Goal: Task Accomplishment & Management: Manage account settings

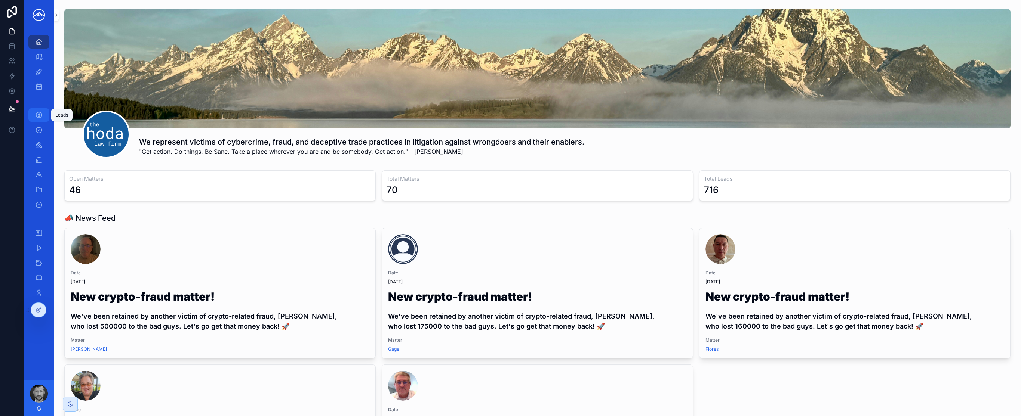
click at [45, 117] on link "Leads" at bounding box center [38, 114] width 21 height 13
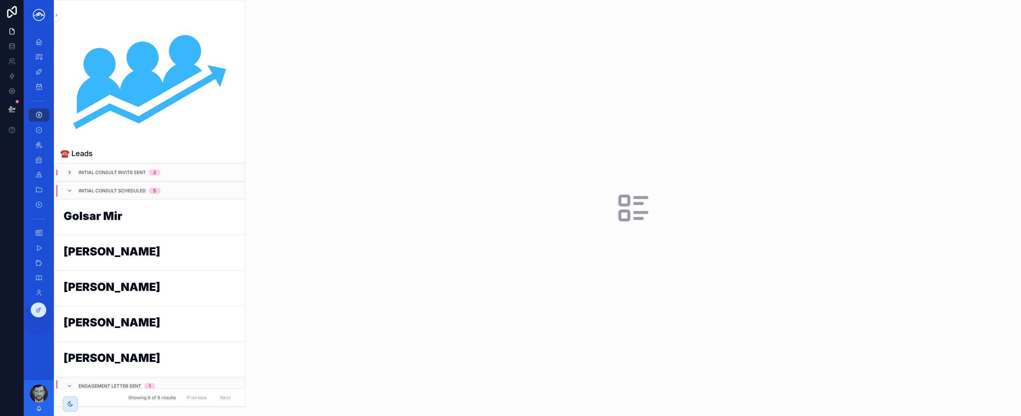
click at [71, 172] on icon "scrollable content" at bounding box center [70, 173] width 6 height 6
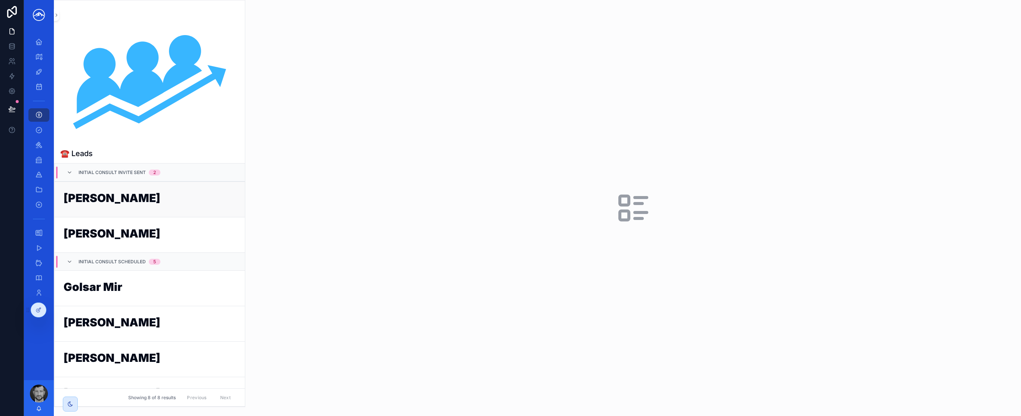
click at [172, 203] on h1 "[PERSON_NAME]" at bounding box center [150, 199] width 172 height 14
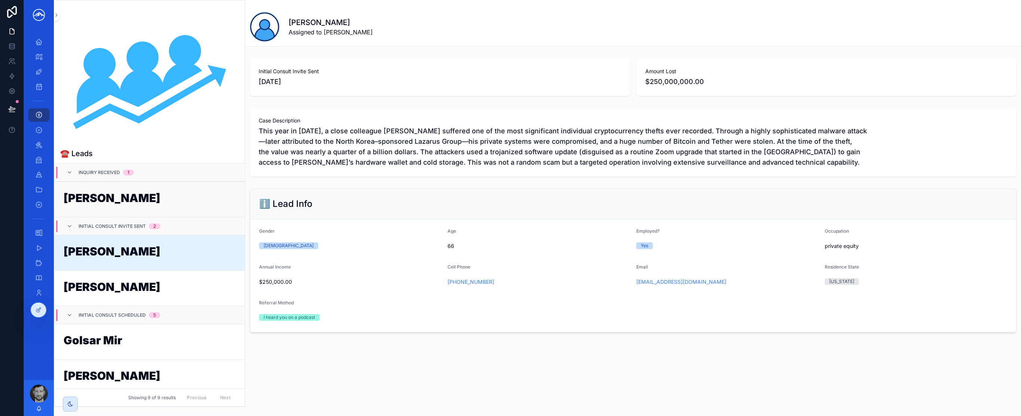
click at [157, 202] on h1 "[PERSON_NAME]" at bounding box center [150, 199] width 172 height 14
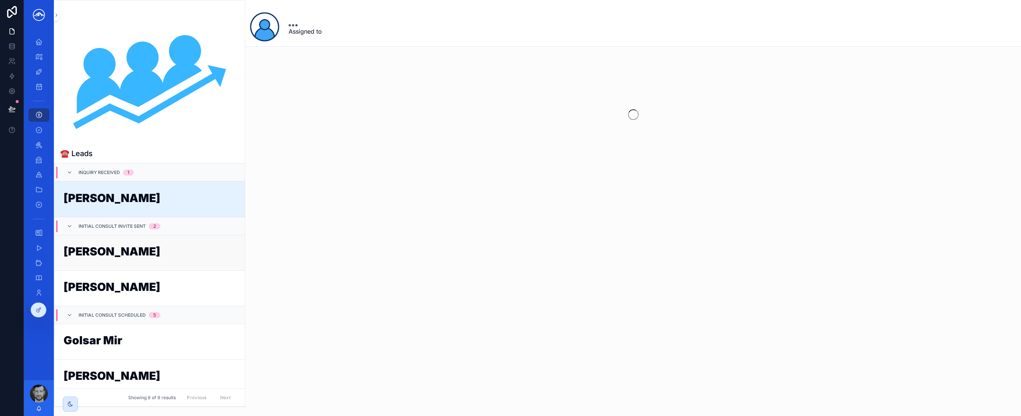
click at [153, 252] on h1 "[PERSON_NAME]" at bounding box center [150, 253] width 172 height 14
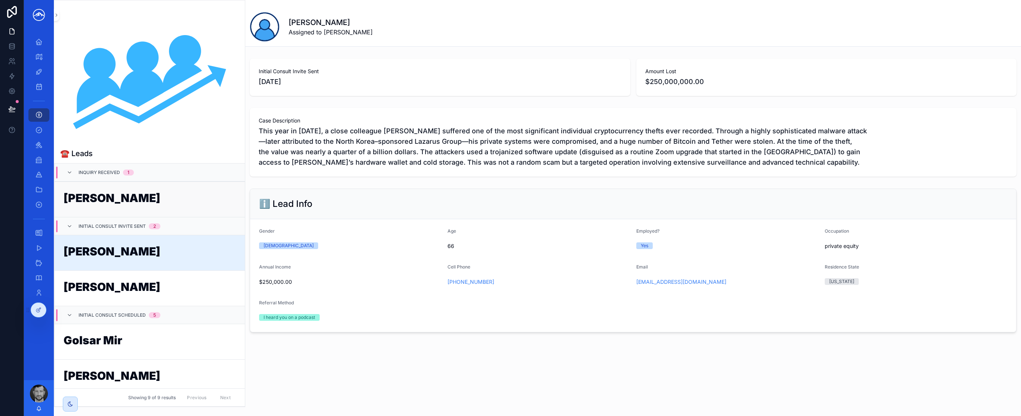
click at [145, 204] on h1 "[PERSON_NAME]" at bounding box center [150, 199] width 172 height 14
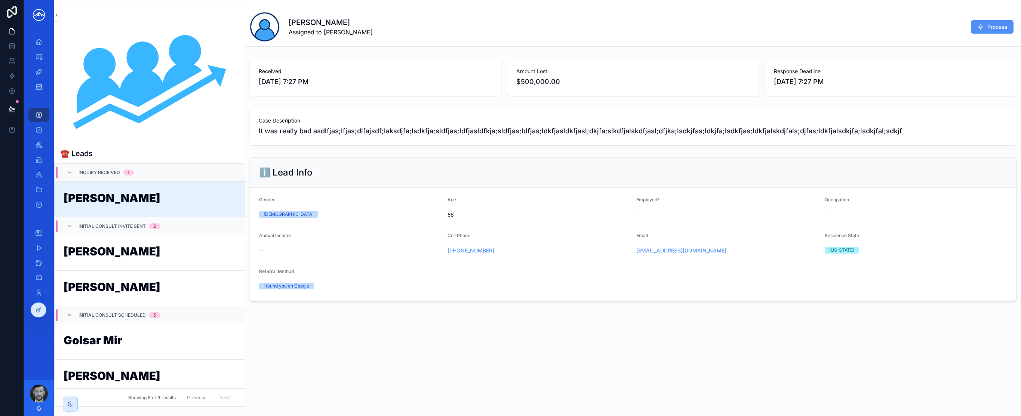
click at [989, 30] on span "Process" at bounding box center [997, 26] width 20 height 7
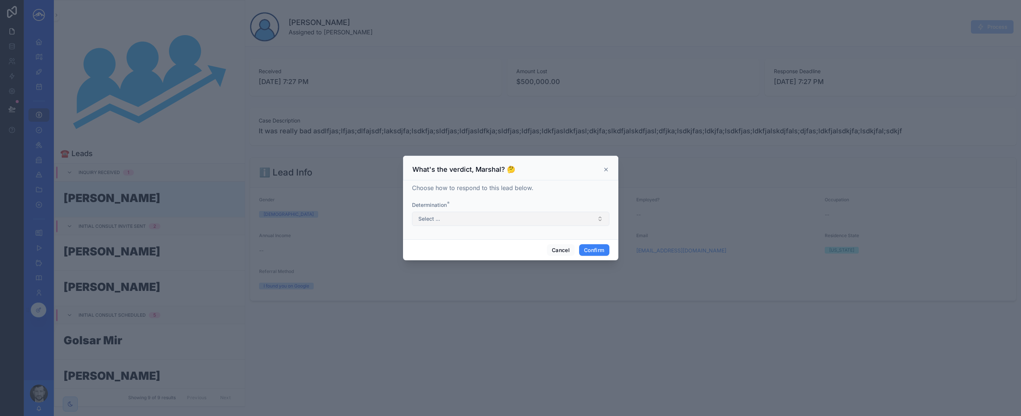
click at [524, 214] on button "Select ..." at bounding box center [510, 219] width 197 height 14
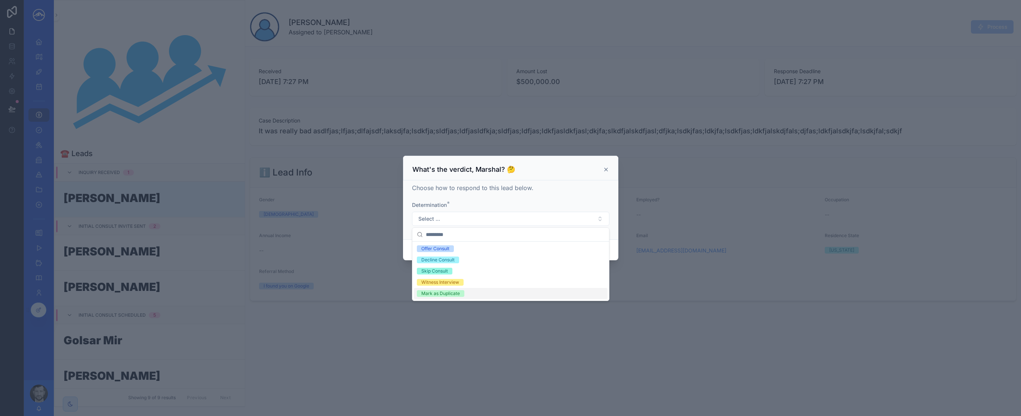
click at [514, 340] on div at bounding box center [510, 208] width 1021 height 416
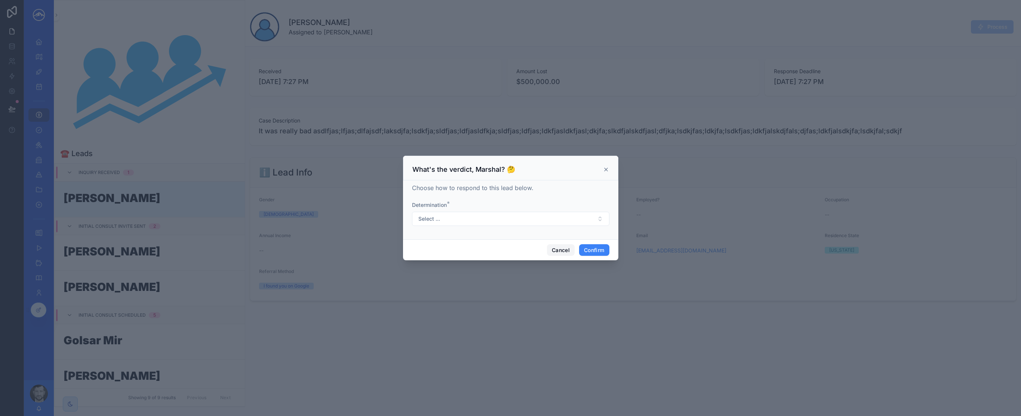
click at [554, 251] on button "Cancel" at bounding box center [561, 250] width 28 height 12
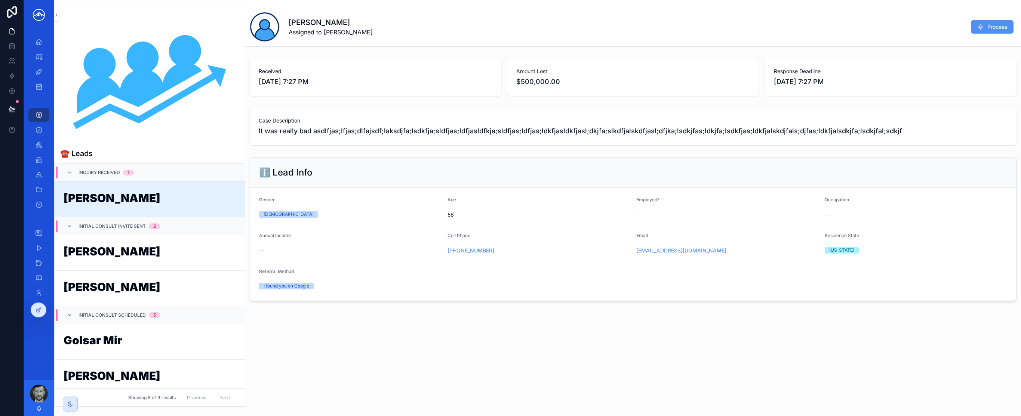
click at [984, 29] on button "Process" at bounding box center [992, 26] width 43 height 13
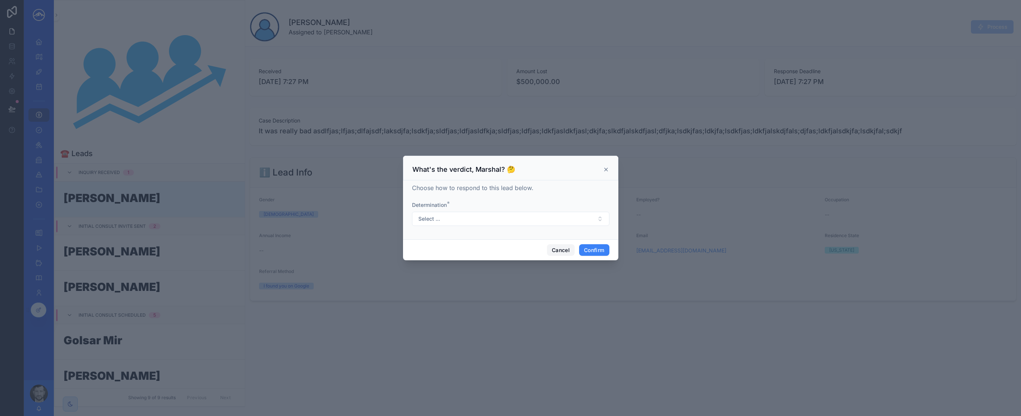
click at [557, 252] on button "Cancel" at bounding box center [561, 250] width 28 height 12
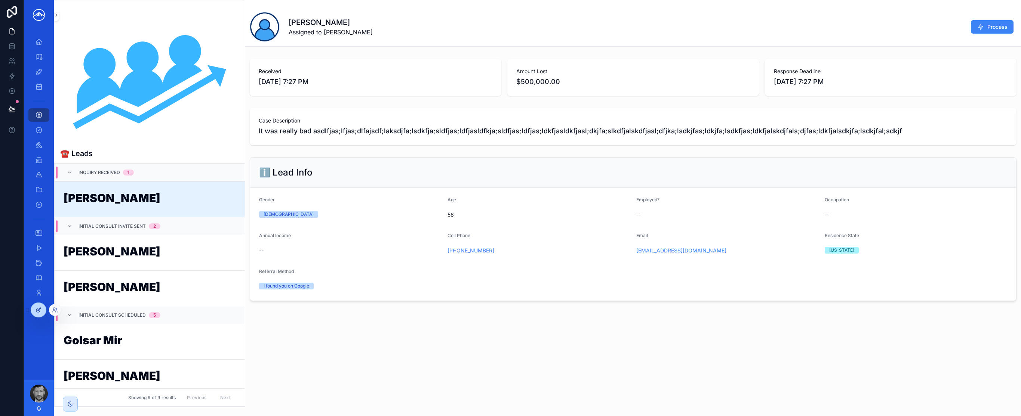
click at [40, 313] on div at bounding box center [38, 310] width 15 height 14
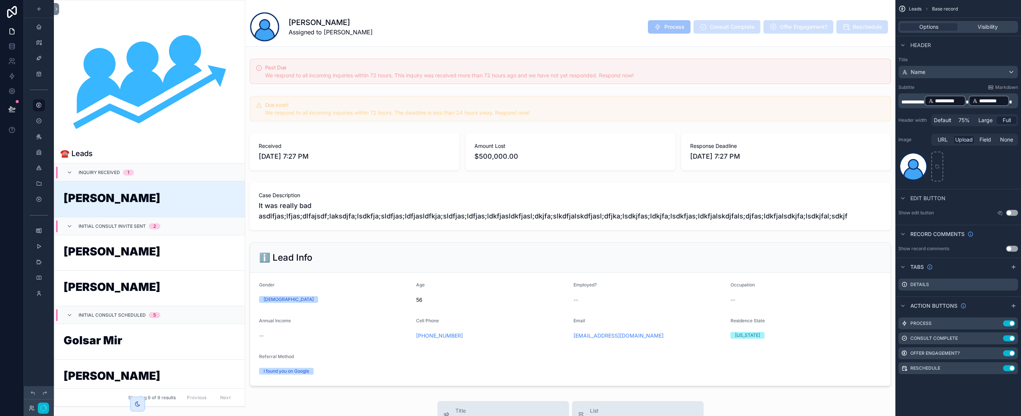
scroll to position [18, 0]
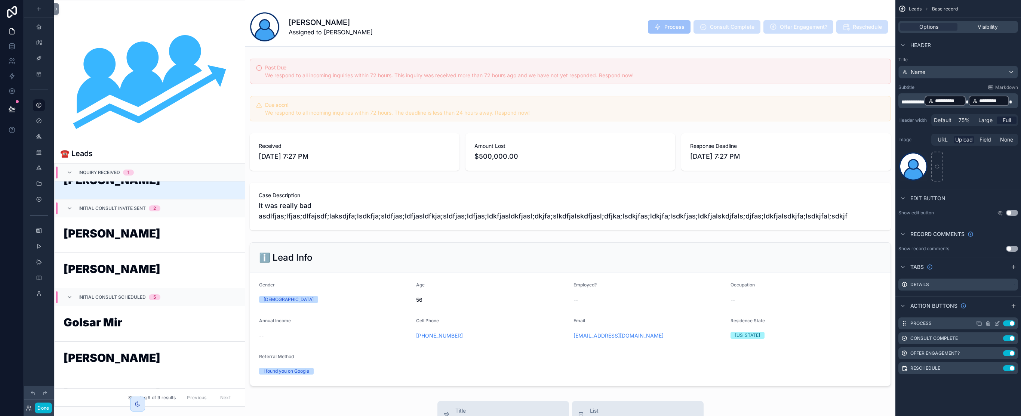
click at [996, 324] on icon "scrollable content" at bounding box center [997, 322] width 3 height 3
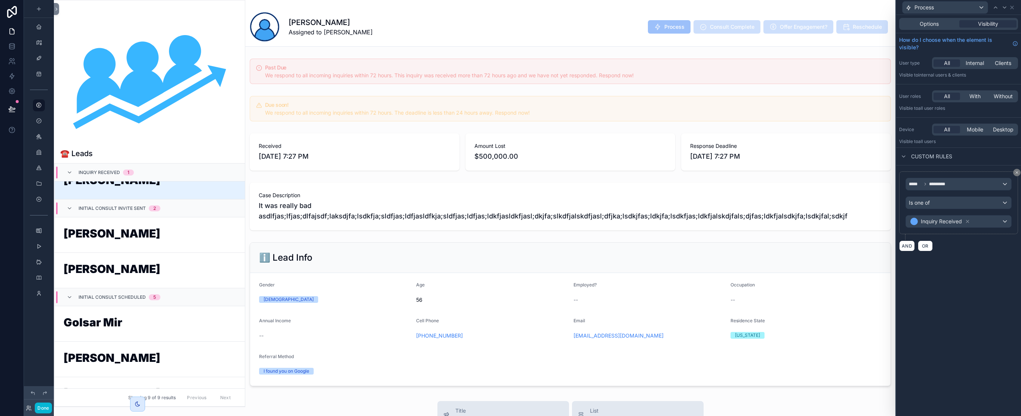
click at [936, 30] on div "Options Visibility" at bounding box center [958, 24] width 119 height 12
click at [933, 24] on span "Options" at bounding box center [928, 23] width 19 height 7
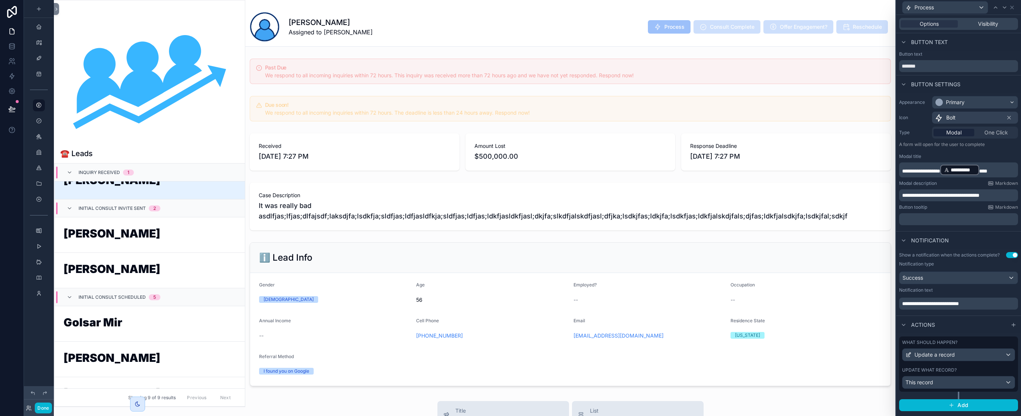
click at [976, 340] on div "What should happen?" at bounding box center [958, 343] width 113 height 6
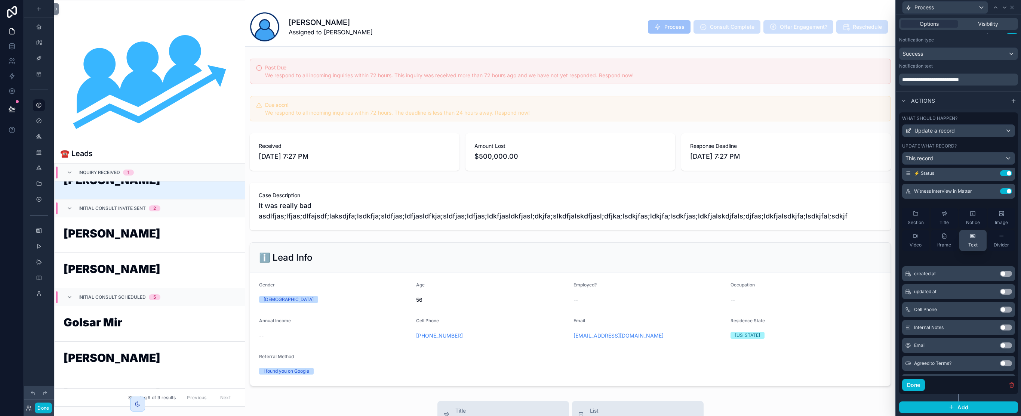
scroll to position [0, 0]
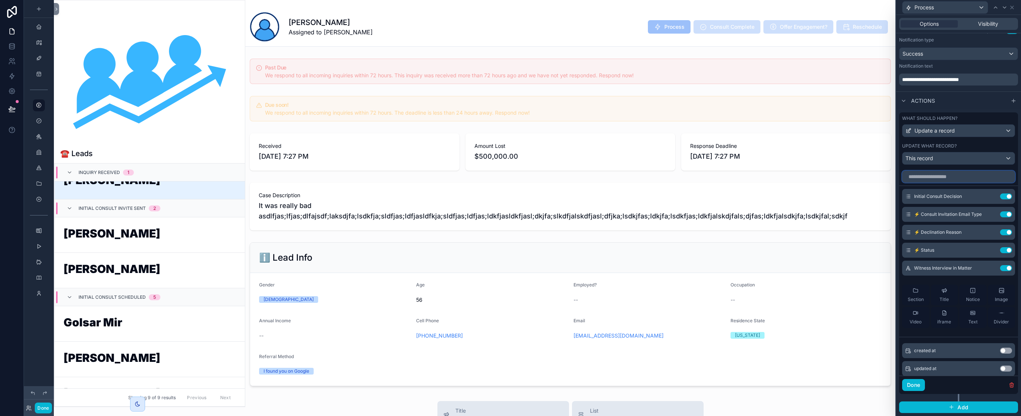
click at [950, 177] on input "text" at bounding box center [958, 177] width 113 height 12
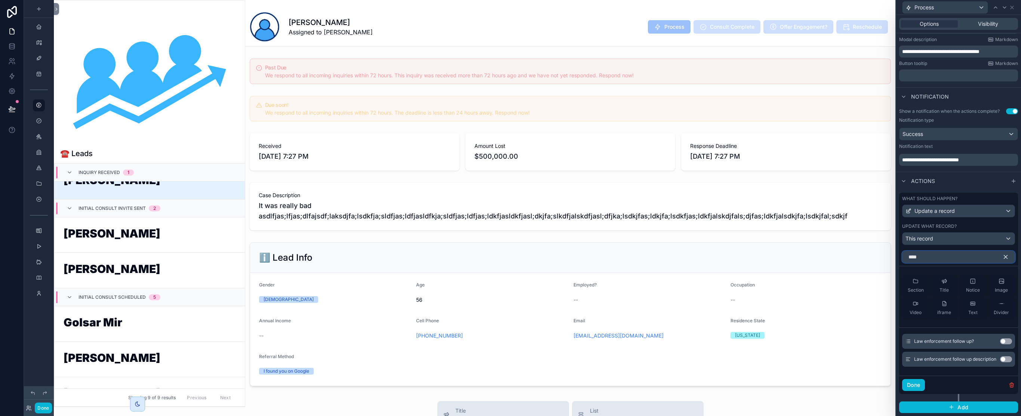
scroll to position [144, 0]
click at [977, 259] on input "******" at bounding box center [958, 257] width 113 height 12
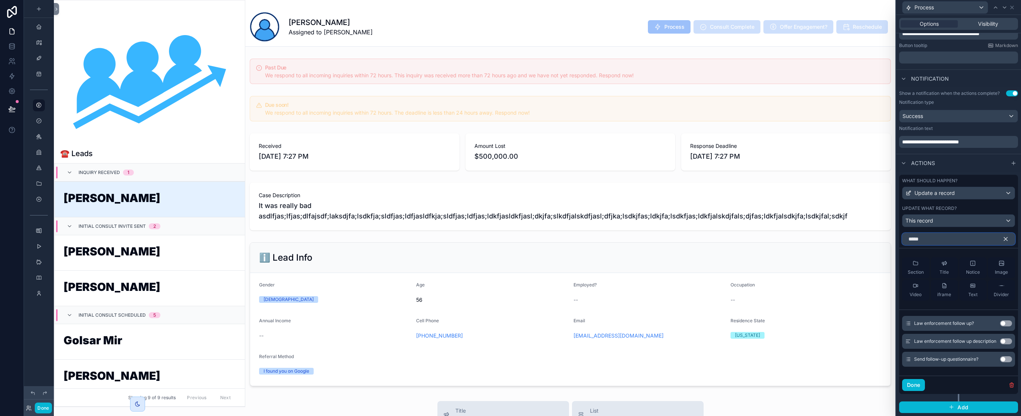
scroll to position [18, 0]
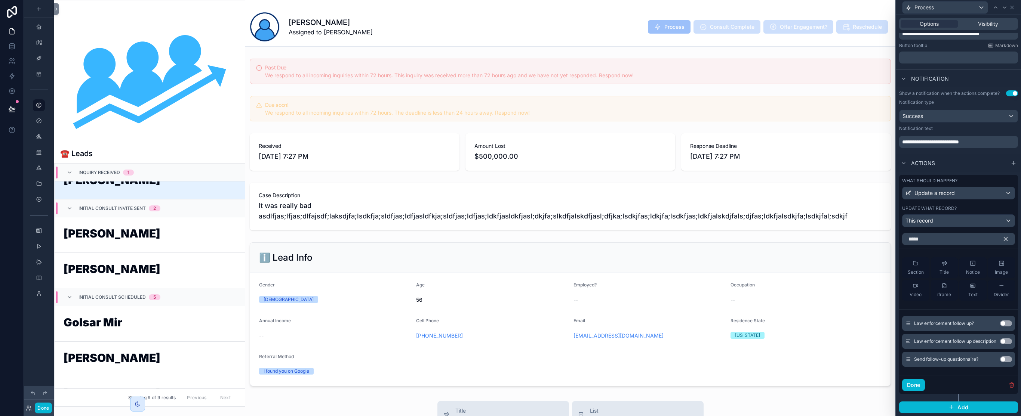
click at [1000, 359] on button "Use setting" at bounding box center [1006, 360] width 12 height 6
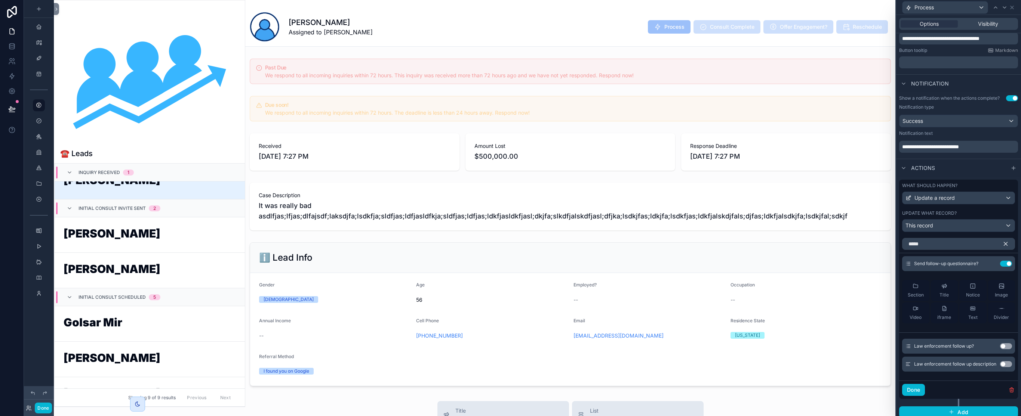
scroll to position [162, 0]
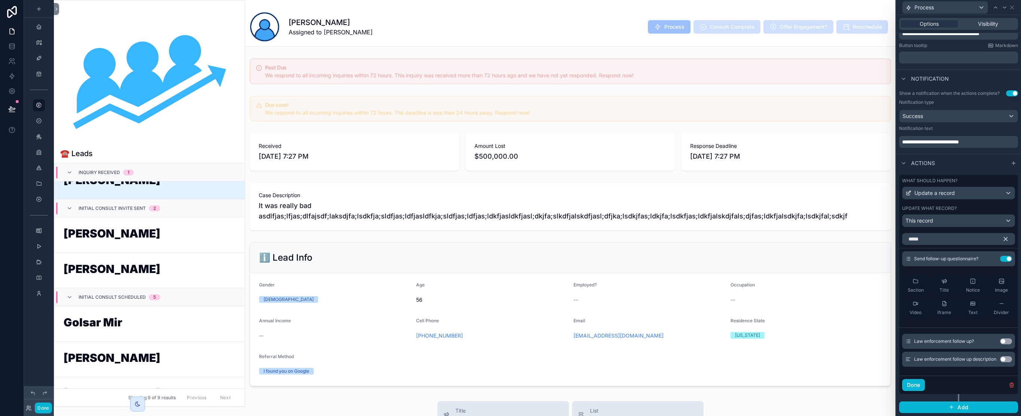
click at [969, 245] on div "***** Send follow-up questionnaire? Use setting Section Title Notice Image Vide…" at bounding box center [958, 303] width 119 height 146
click at [970, 243] on input "*****" at bounding box center [958, 239] width 113 height 12
type input "*****"
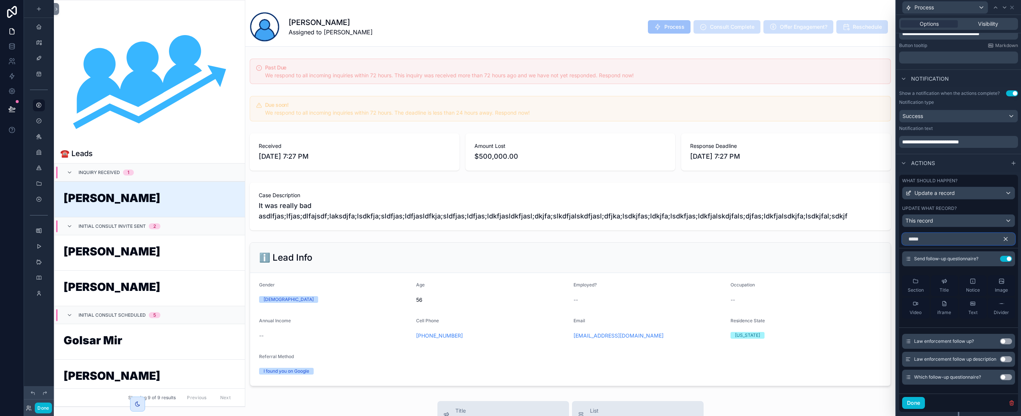
scroll to position [18, 0]
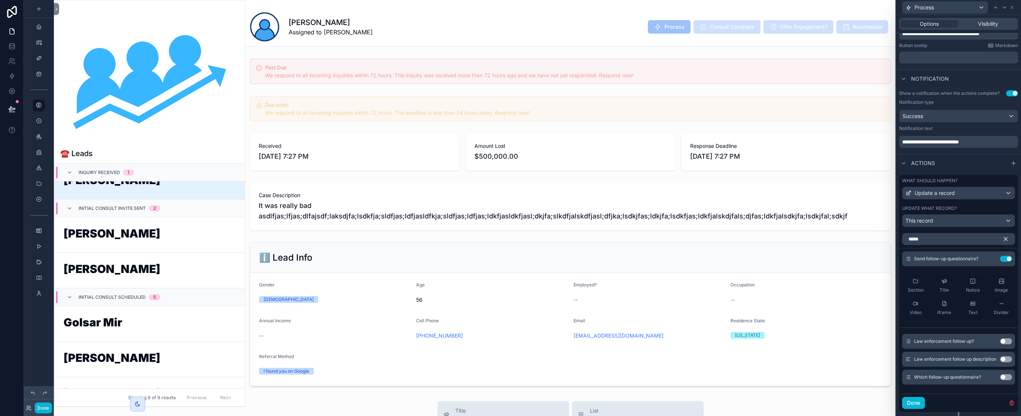
click at [1002, 377] on button "Use setting" at bounding box center [1006, 378] width 12 height 6
click at [1002, 241] on icon "button" at bounding box center [1005, 239] width 7 height 7
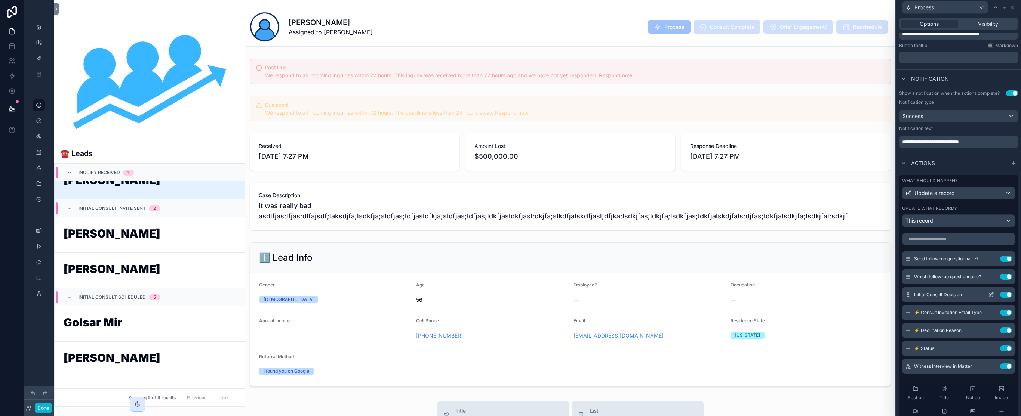
click at [988, 294] on icon at bounding box center [991, 295] width 6 height 6
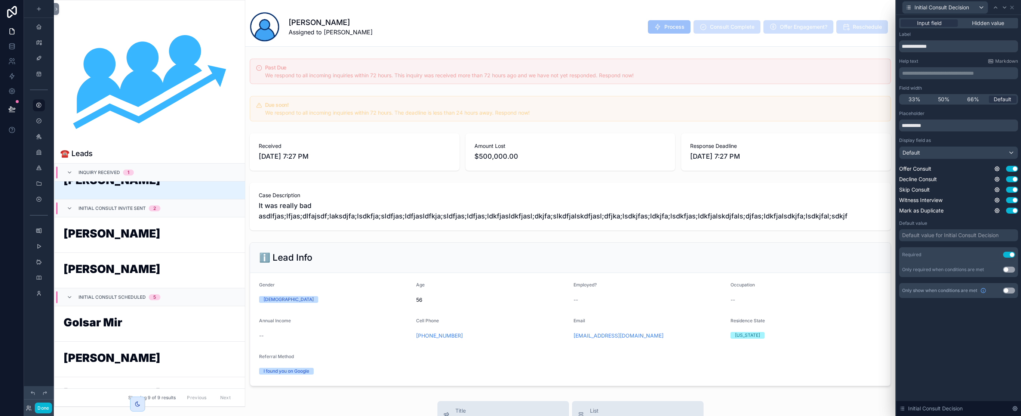
click at [1008, 290] on button "Use setting" at bounding box center [1009, 291] width 12 height 6
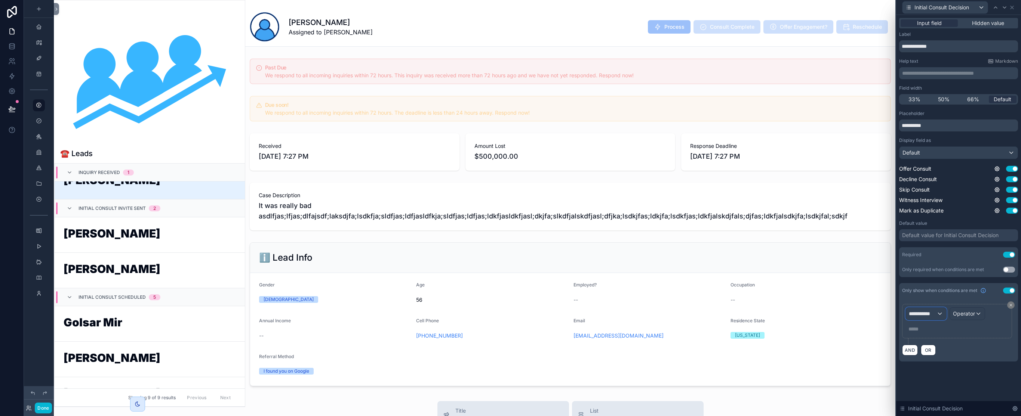
click at [940, 312] on div "**********" at bounding box center [926, 314] width 40 height 12
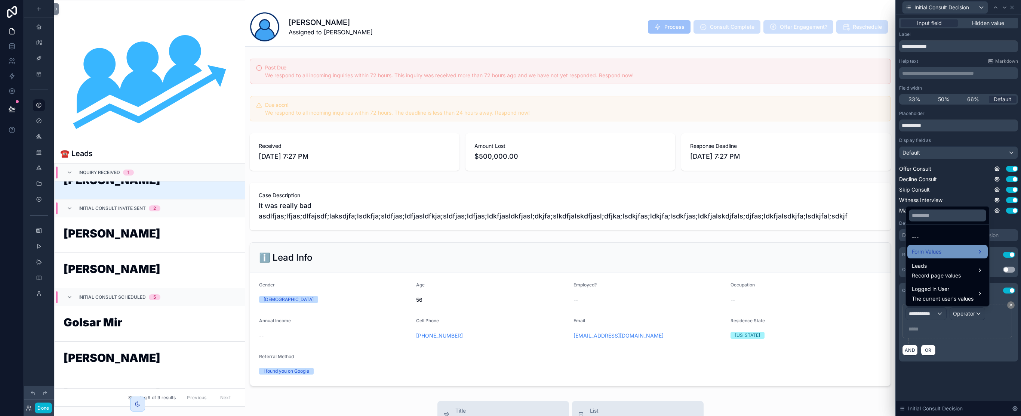
click at [962, 253] on div "Form Values" at bounding box center [947, 251] width 71 height 9
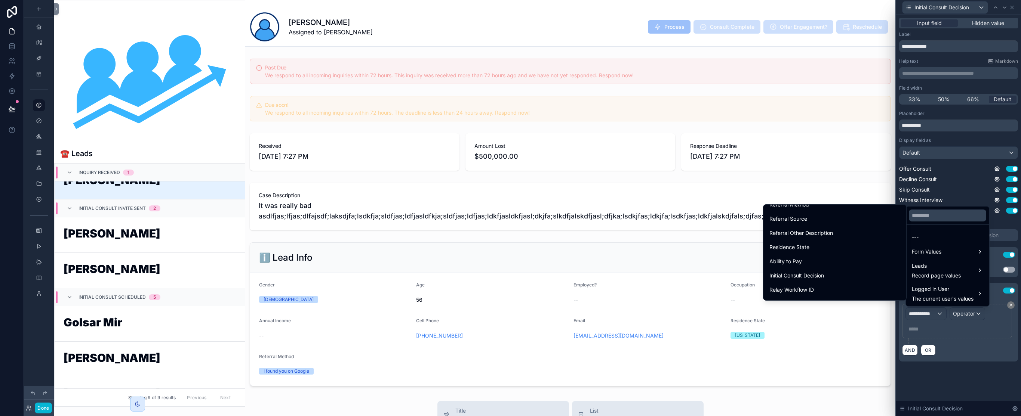
scroll to position [1682, 0]
click at [868, 237] on div "Send follow-up questionnaire?" at bounding box center [834, 235] width 131 height 9
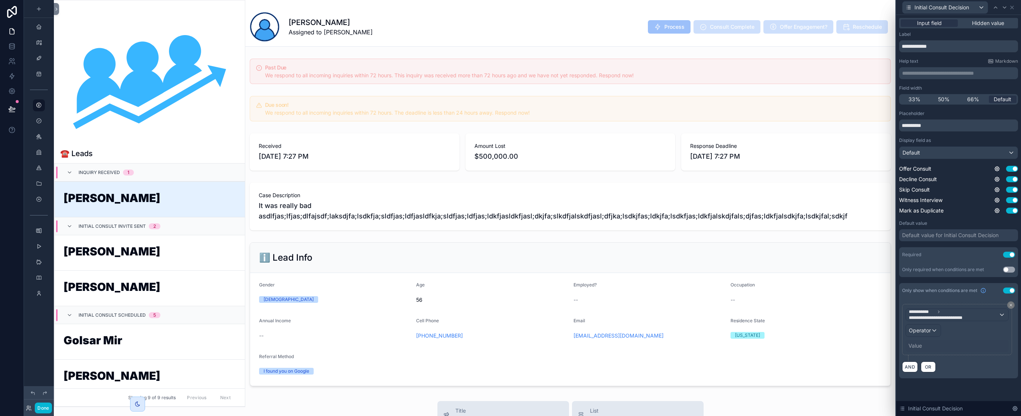
scroll to position [18, 0]
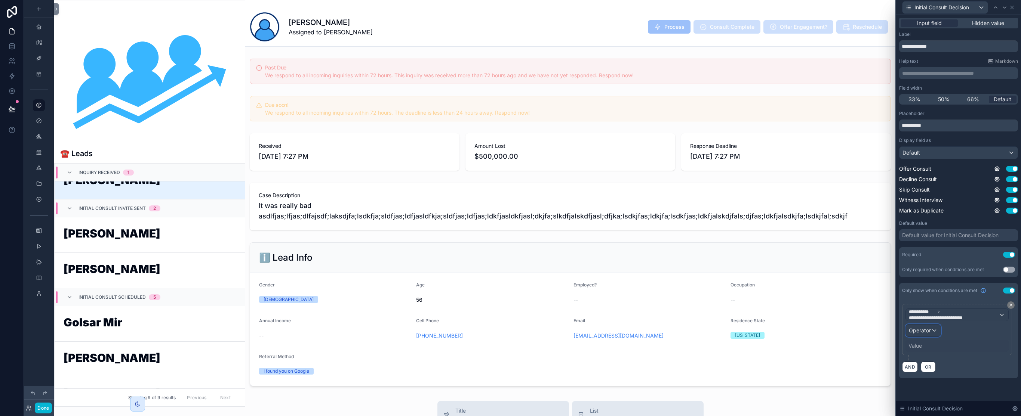
click at [933, 328] on div "Operator" at bounding box center [923, 331] width 35 height 12
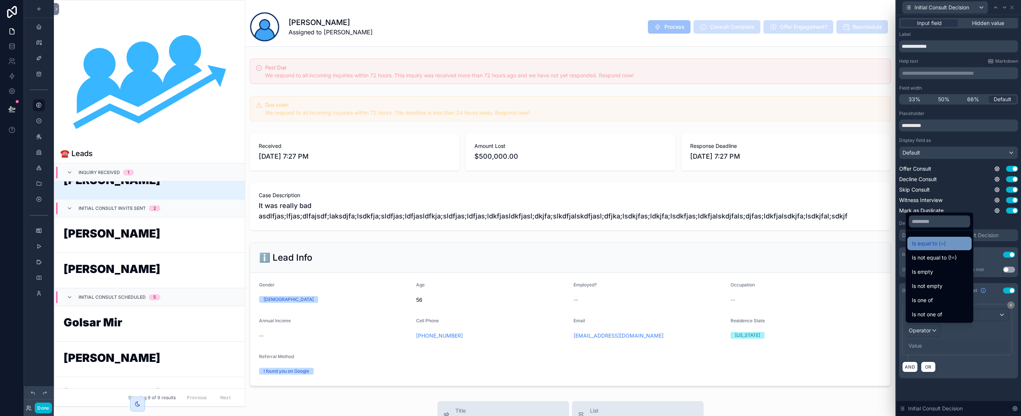
click at [931, 247] on span "Is equal to (=)" at bounding box center [929, 243] width 34 height 9
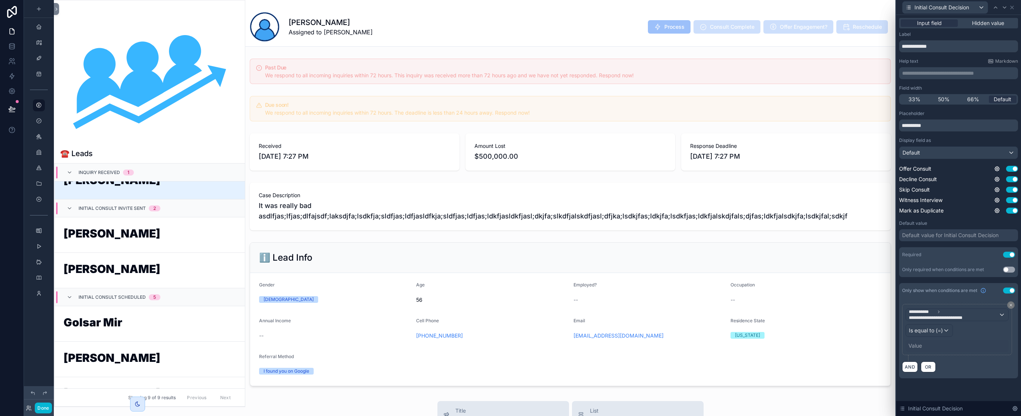
click at [918, 345] on div "Value" at bounding box center [914, 345] width 13 height 7
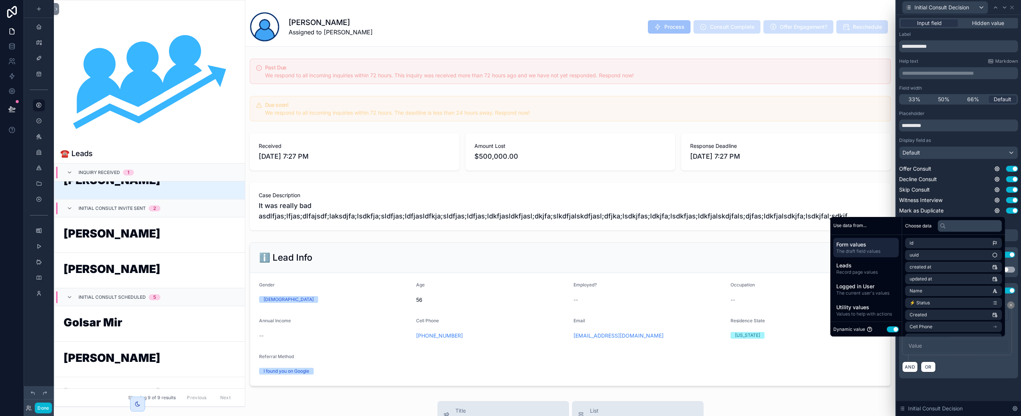
click at [891, 330] on button "Use setting" at bounding box center [893, 330] width 12 height 6
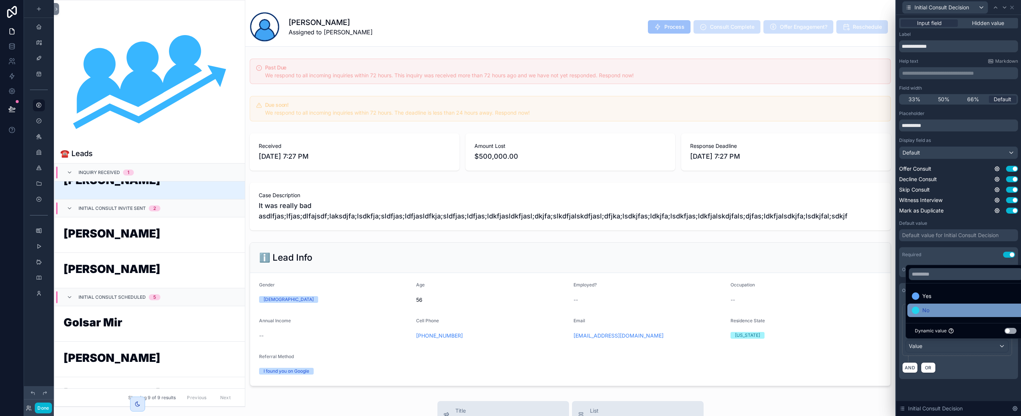
click at [940, 311] on div "No" at bounding box center [966, 310] width 108 height 9
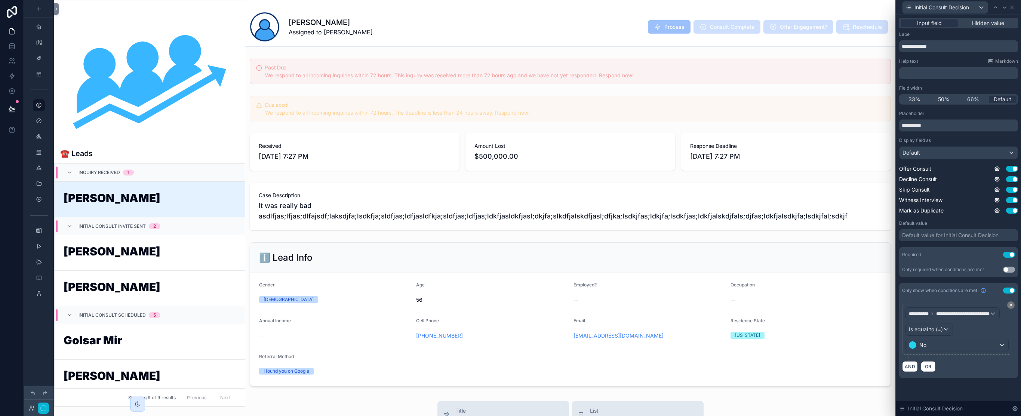
click at [986, 386] on div "**********" at bounding box center [958, 205] width 125 height 381
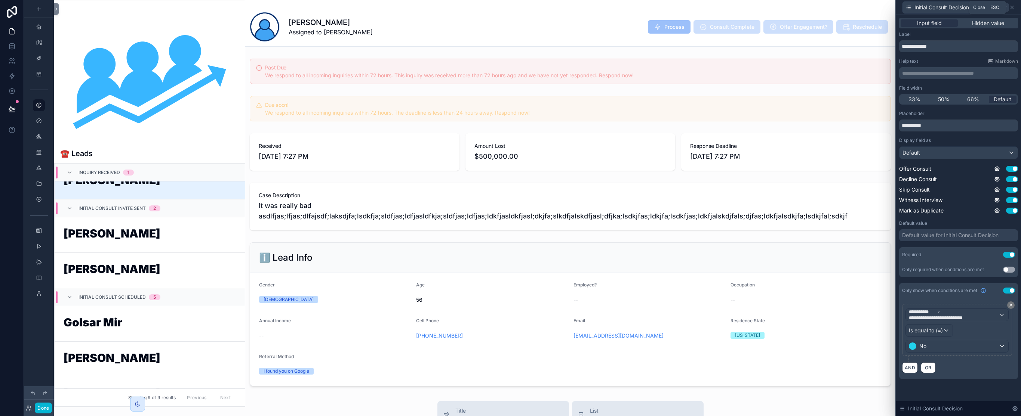
click at [1014, 8] on icon at bounding box center [1012, 7] width 6 height 6
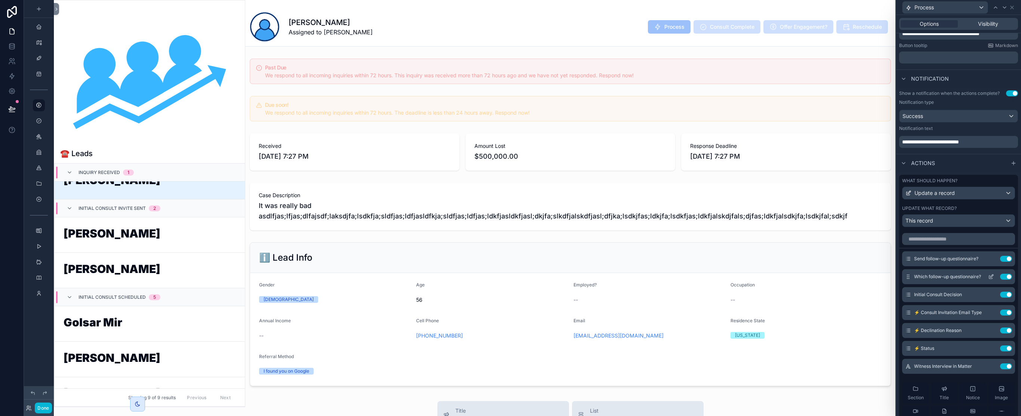
click at [988, 277] on icon at bounding box center [991, 277] width 6 height 6
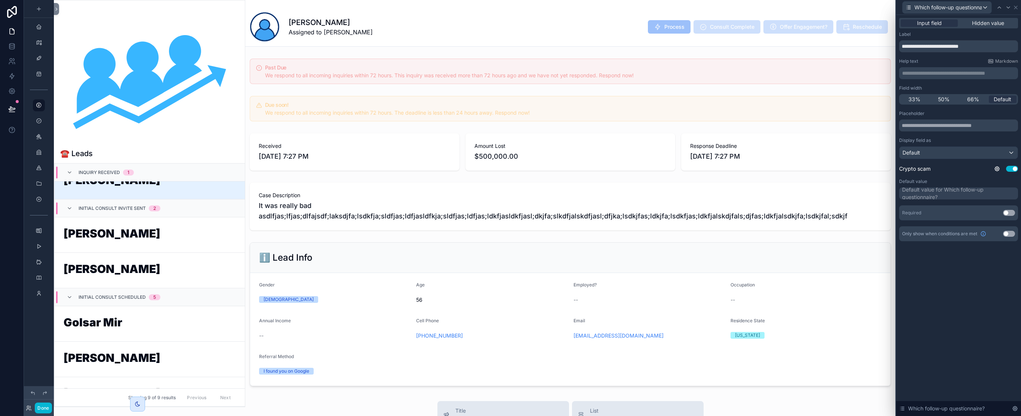
click at [1009, 212] on button "Use setting" at bounding box center [1009, 213] width 12 height 6
click at [1010, 212] on button "Use setting" at bounding box center [1009, 213] width 12 height 6
click at [1008, 248] on button "Use setting" at bounding box center [1009, 249] width 12 height 6
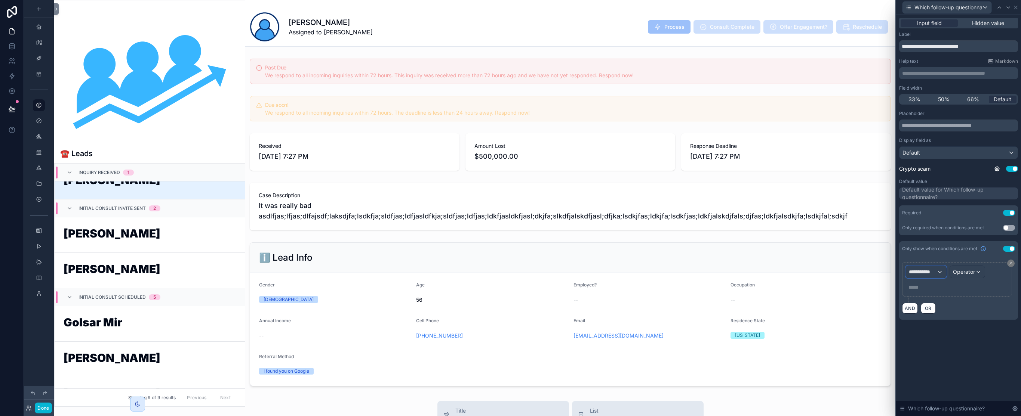
click at [936, 274] on span "**********" at bounding box center [923, 271] width 28 height 7
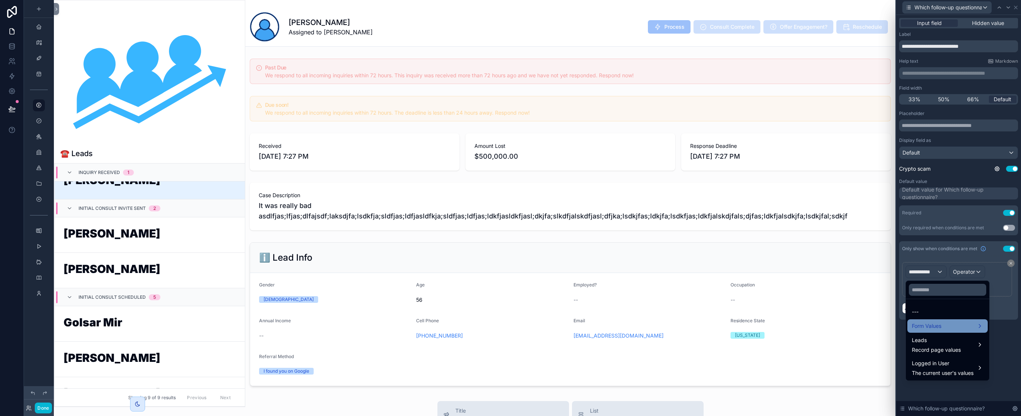
click at [939, 326] on span "Form Values" at bounding box center [927, 326] width 30 height 9
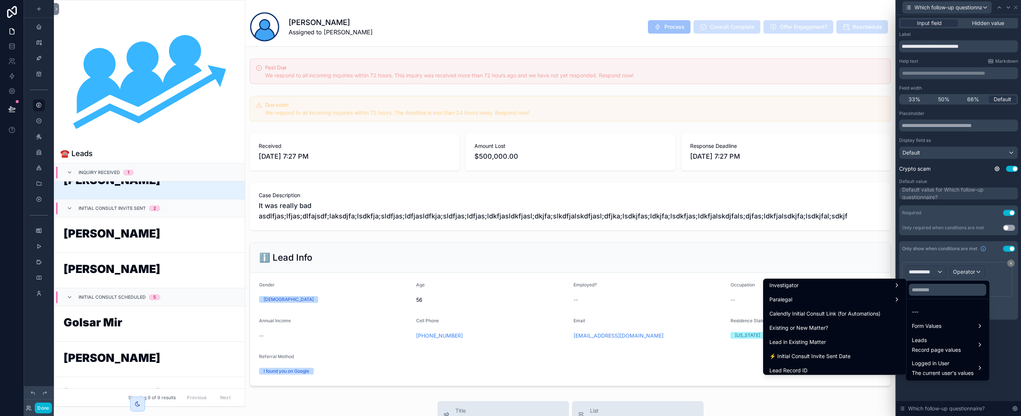
scroll to position [1682, 0]
click at [874, 311] on div "Send follow-up questionnaire?" at bounding box center [834, 309] width 131 height 9
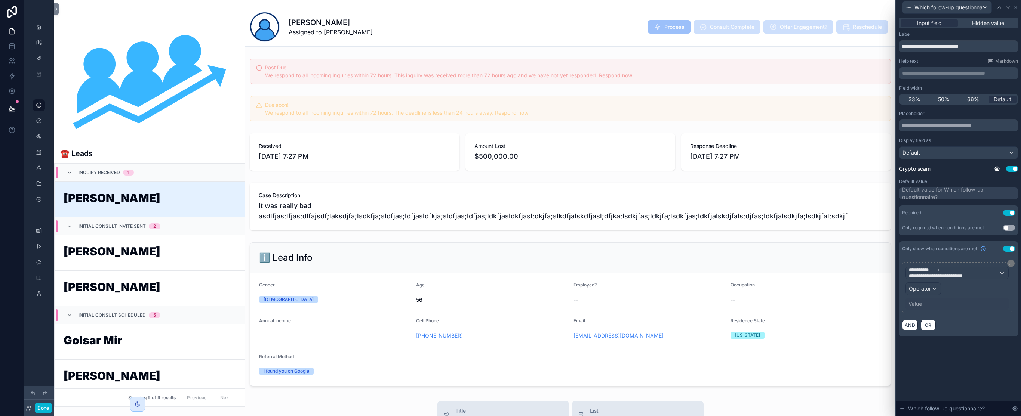
scroll to position [18, 0]
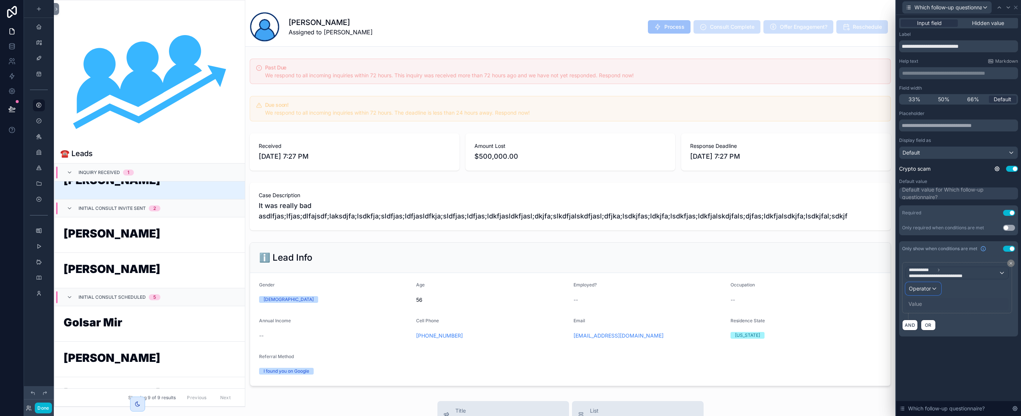
click at [916, 289] on span "Operator" at bounding box center [920, 289] width 22 height 6
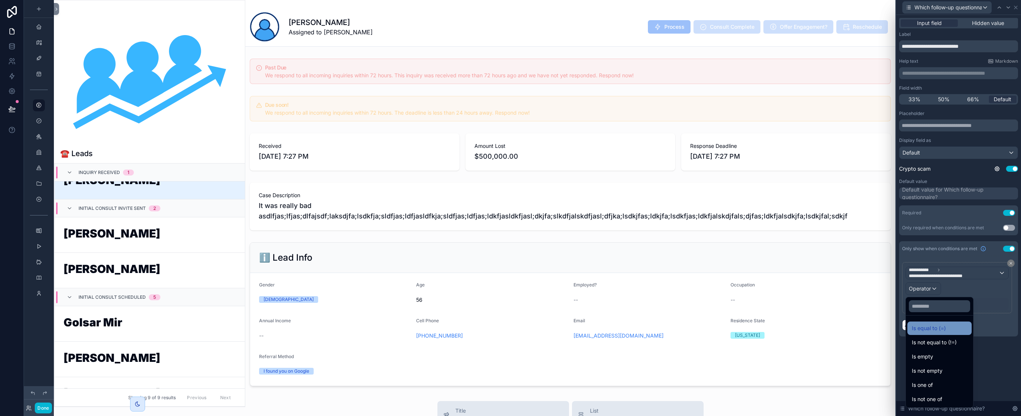
click at [937, 330] on span "Is equal to (=)" at bounding box center [929, 328] width 34 height 9
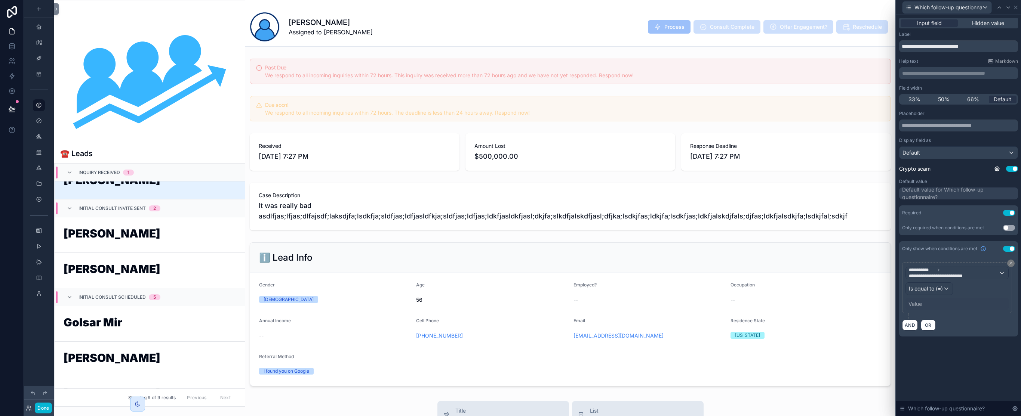
click at [923, 302] on div "Value" at bounding box center [956, 304] width 103 height 12
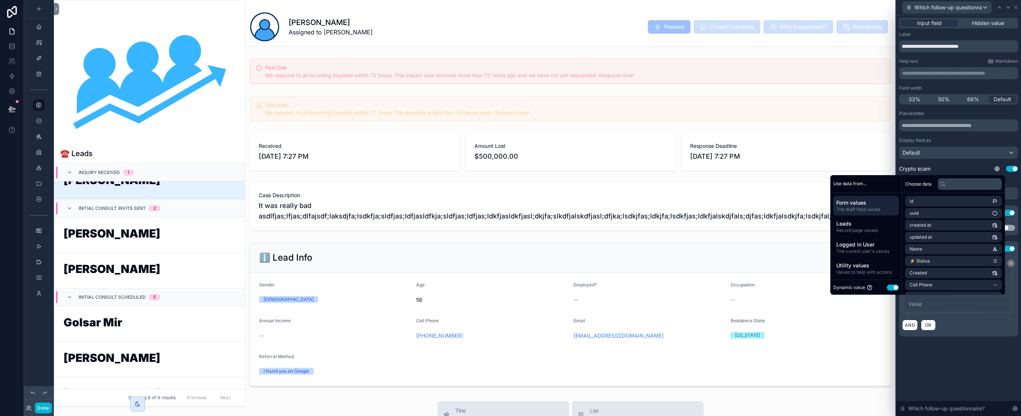
click at [890, 287] on button "Use setting" at bounding box center [893, 288] width 12 height 6
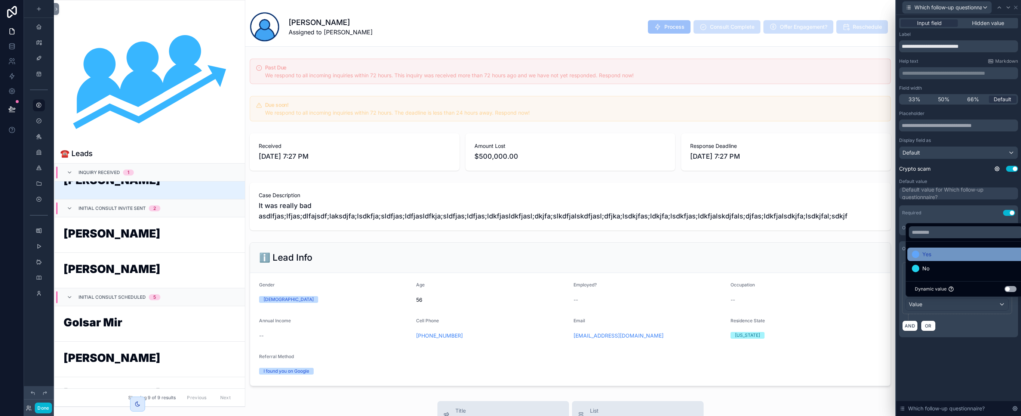
click at [949, 253] on div "Yes" at bounding box center [966, 254] width 108 height 9
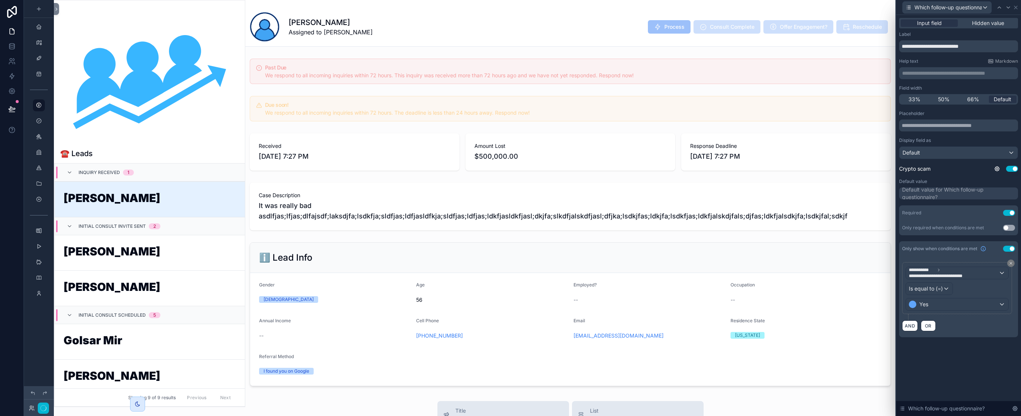
click at [978, 363] on div "**********" at bounding box center [958, 215] width 125 height 401
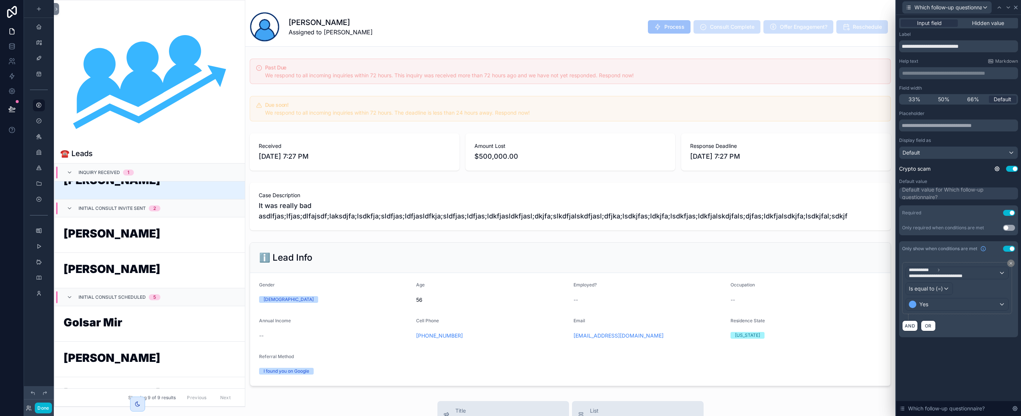
click at [1018, 9] on icon at bounding box center [1016, 7] width 6 height 6
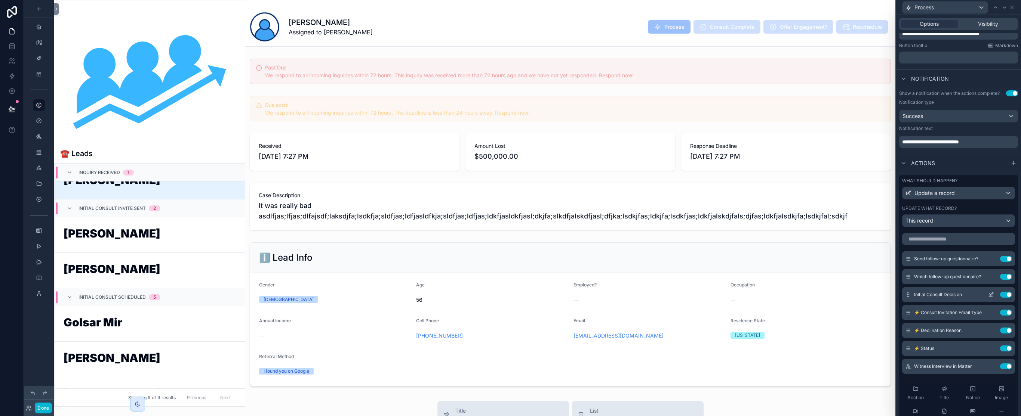
click at [988, 294] on icon at bounding box center [991, 295] width 6 height 6
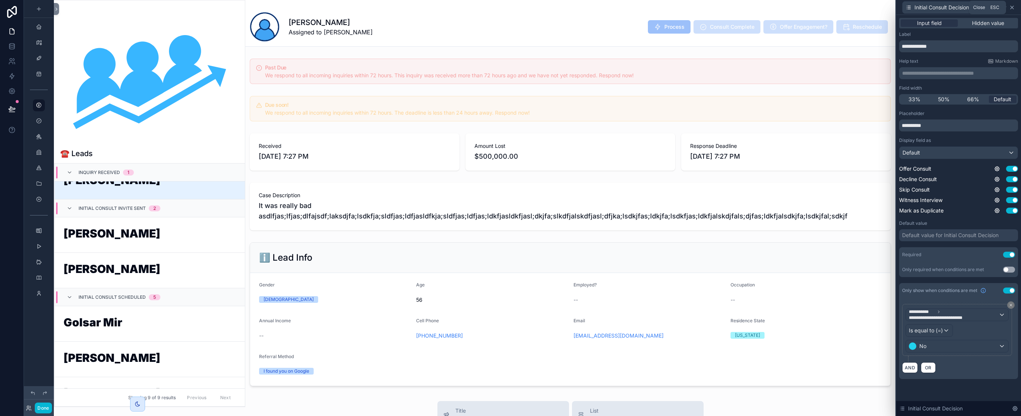
click at [1014, 7] on icon at bounding box center [1012, 7] width 6 height 6
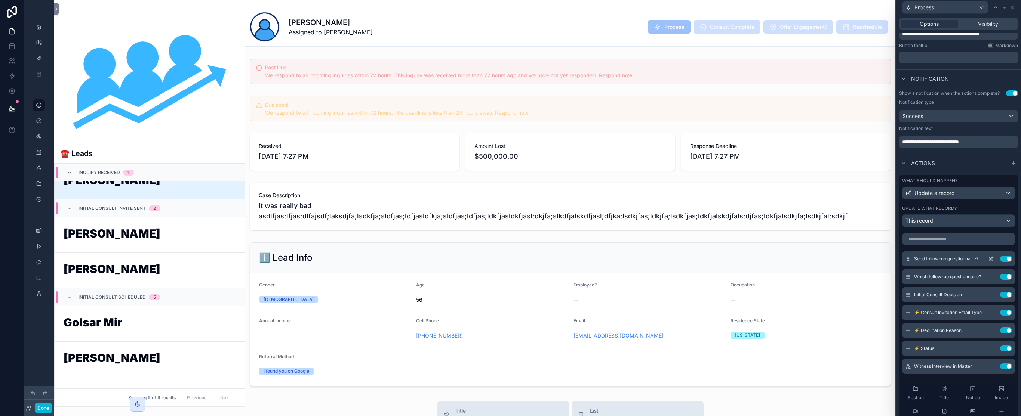
click at [988, 259] on icon at bounding box center [991, 259] width 6 height 6
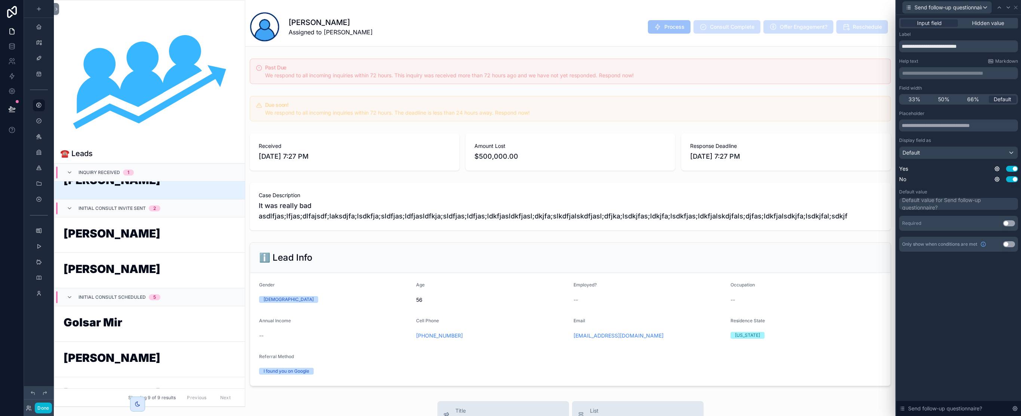
click at [1006, 224] on button "Use setting" at bounding box center [1009, 224] width 12 height 6
click at [1014, 8] on icon at bounding box center [1015, 7] width 3 height 3
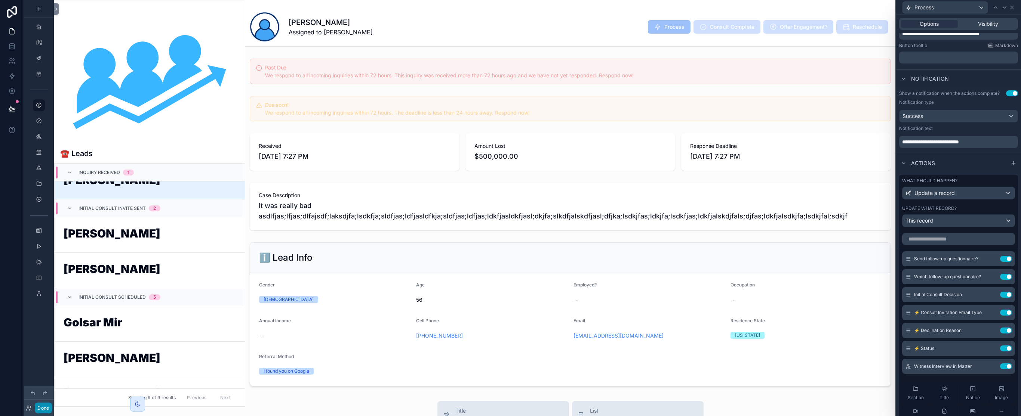
click at [44, 406] on button "Done" at bounding box center [43, 408] width 17 height 11
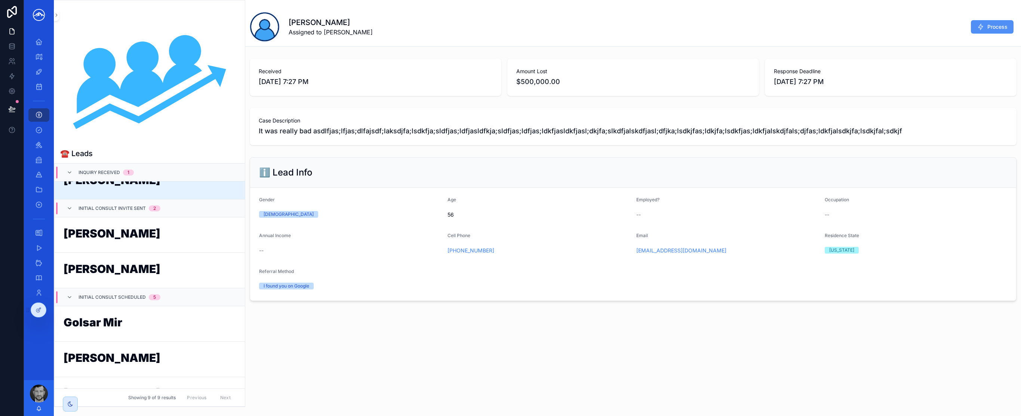
click at [985, 30] on button "Process" at bounding box center [992, 26] width 43 height 13
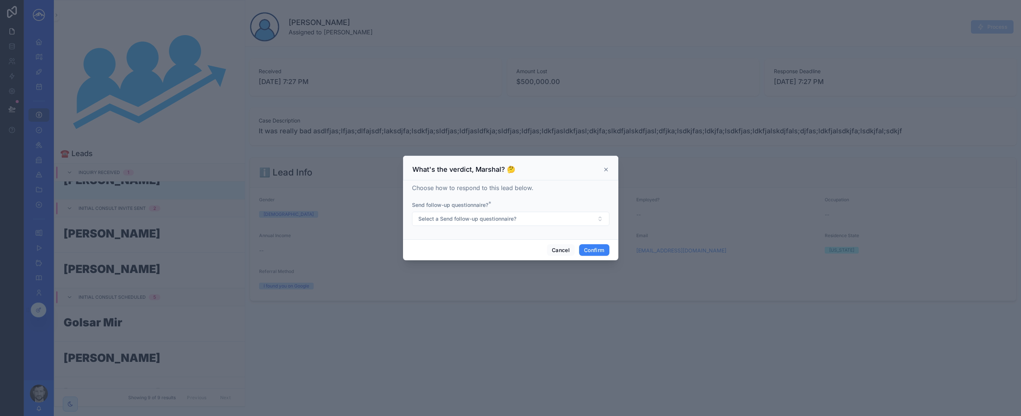
click at [290, 354] on div at bounding box center [510, 208] width 1021 height 416
click at [564, 247] on button "Cancel" at bounding box center [561, 250] width 28 height 12
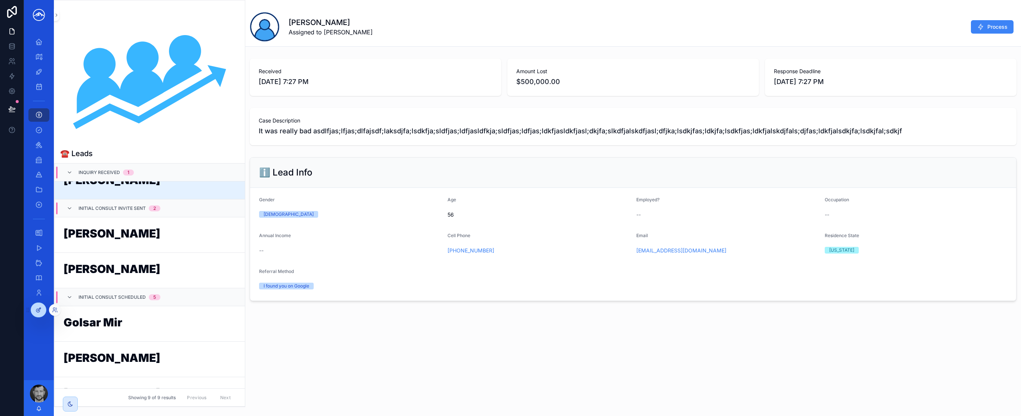
click at [43, 308] on div at bounding box center [38, 310] width 15 height 14
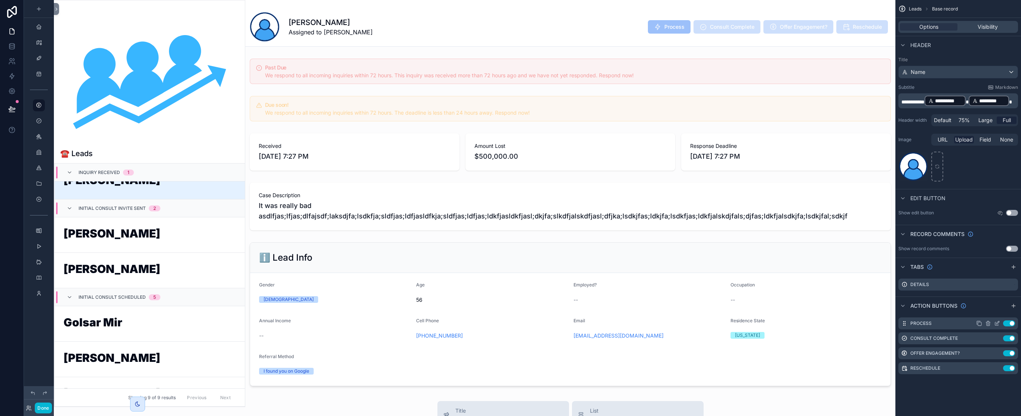
click at [997, 324] on icon "scrollable content" at bounding box center [997, 322] width 3 height 3
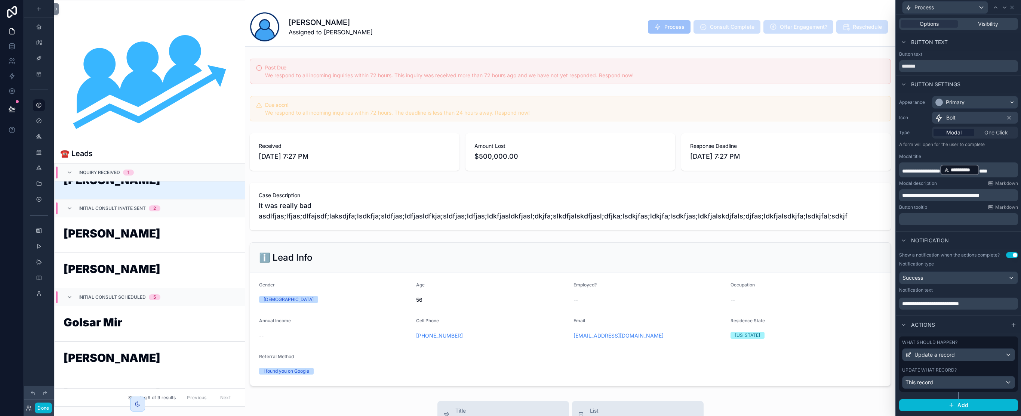
click at [997, 344] on div "What should happen?" at bounding box center [958, 343] width 113 height 6
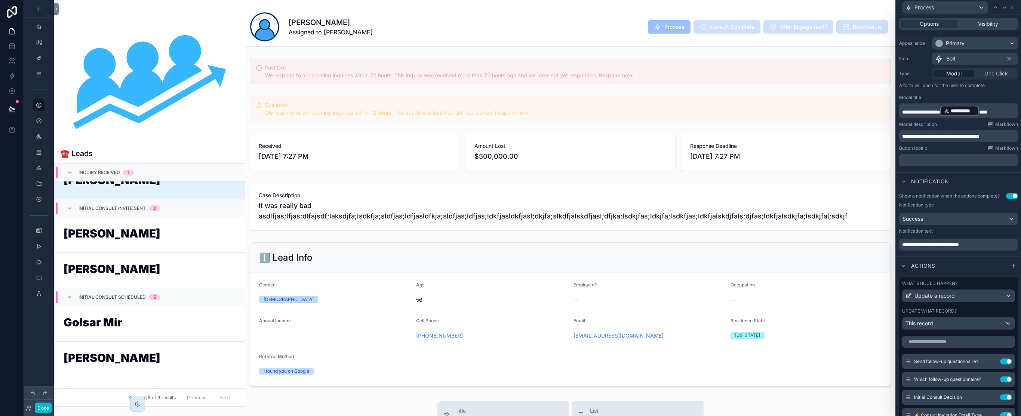
scroll to position [106, 0]
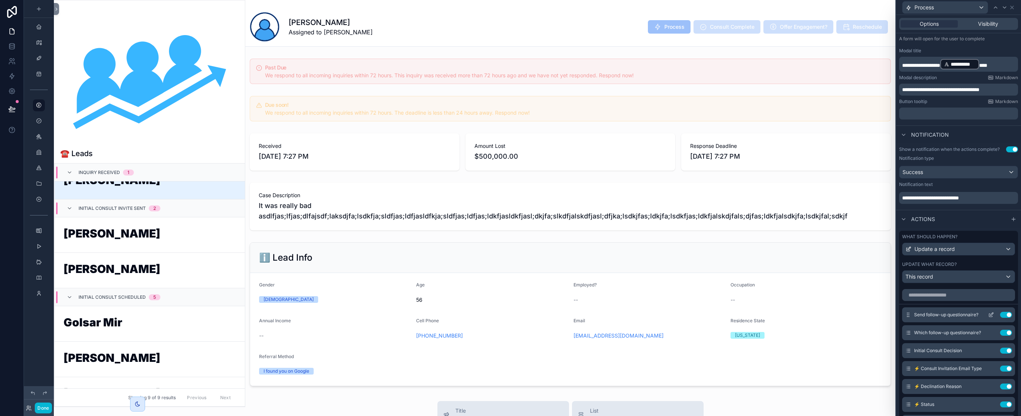
click at [988, 314] on icon at bounding box center [991, 315] width 6 height 6
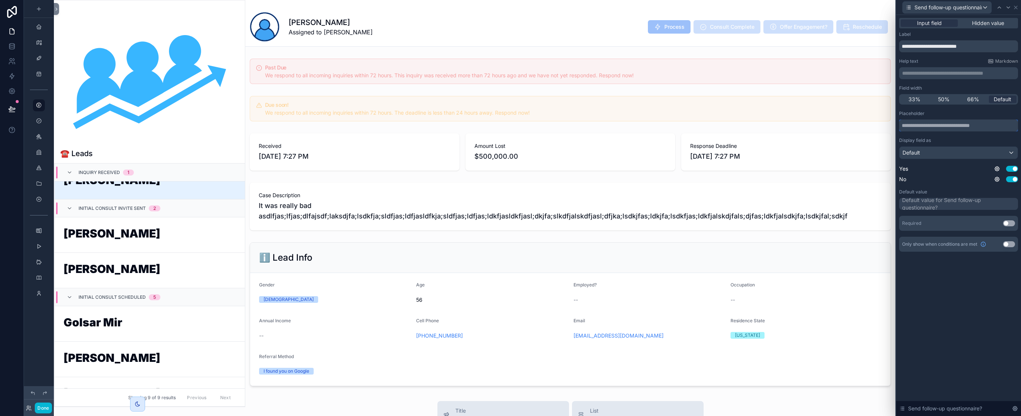
click at [967, 123] on input "text" at bounding box center [958, 126] width 119 height 12
type input "*"
paste input "**********"
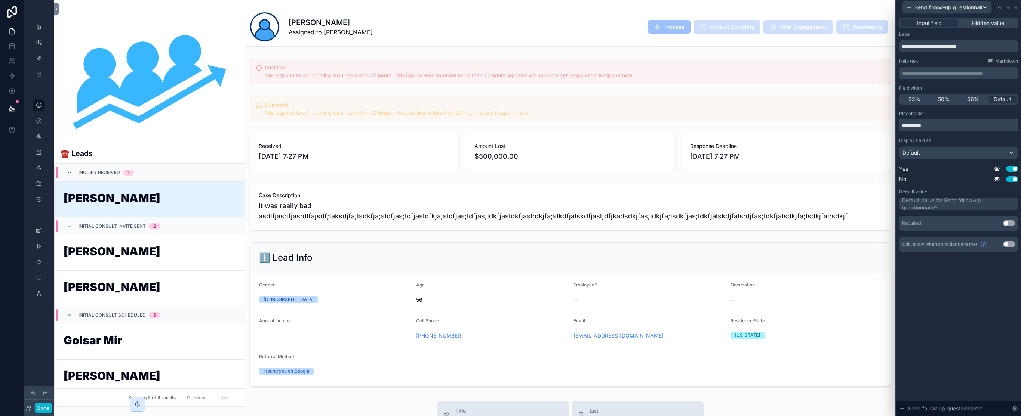
scroll to position [18, 0]
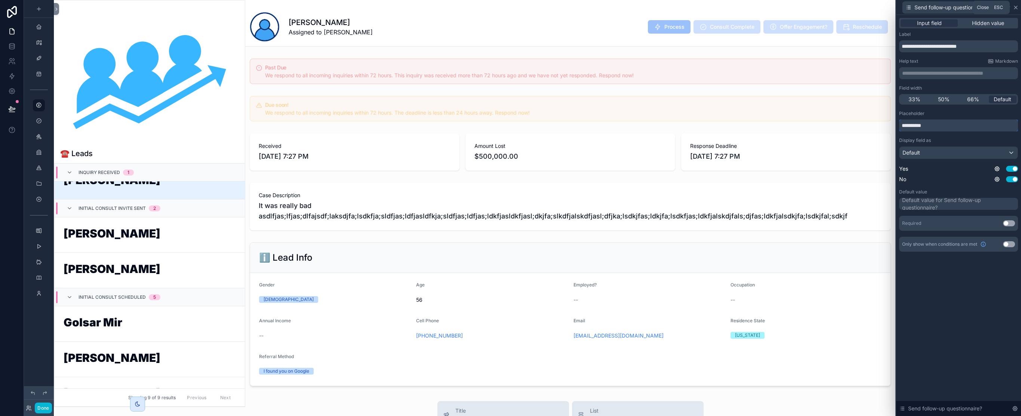
type input "**********"
click at [1013, 8] on icon at bounding box center [1016, 7] width 6 height 6
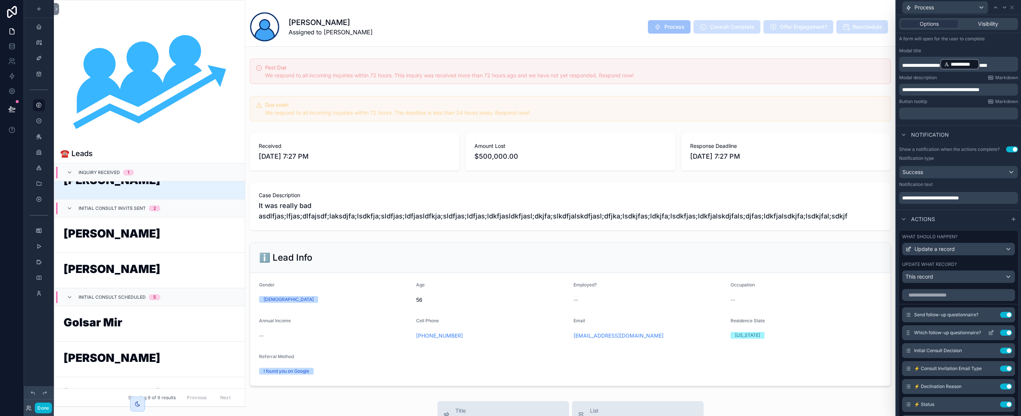
click at [988, 333] on icon at bounding box center [991, 333] width 6 height 6
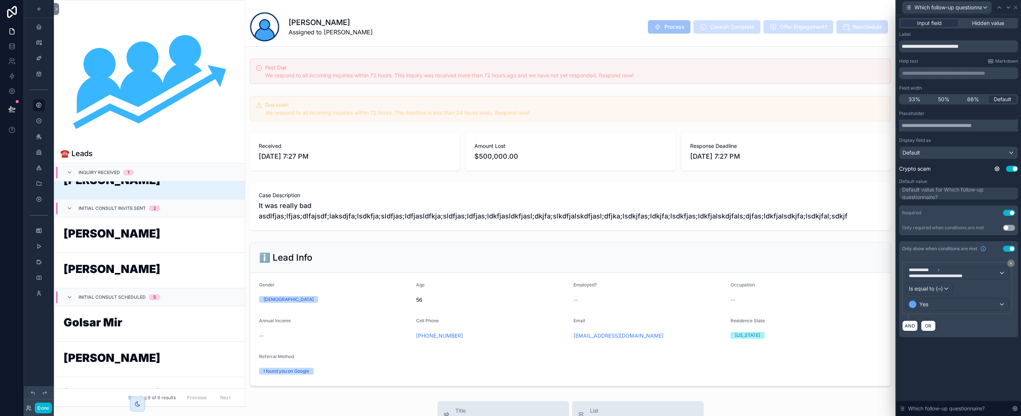
click at [948, 130] on input "text" at bounding box center [958, 126] width 119 height 12
type input "*"
paste input "**********"
type input "**********"
click at [937, 157] on div "Default" at bounding box center [958, 153] width 118 height 12
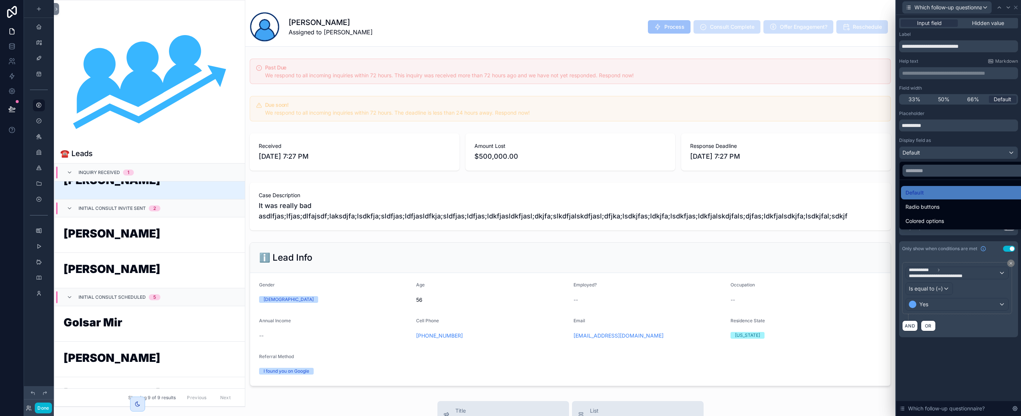
click at [949, 139] on div at bounding box center [958, 208] width 125 height 416
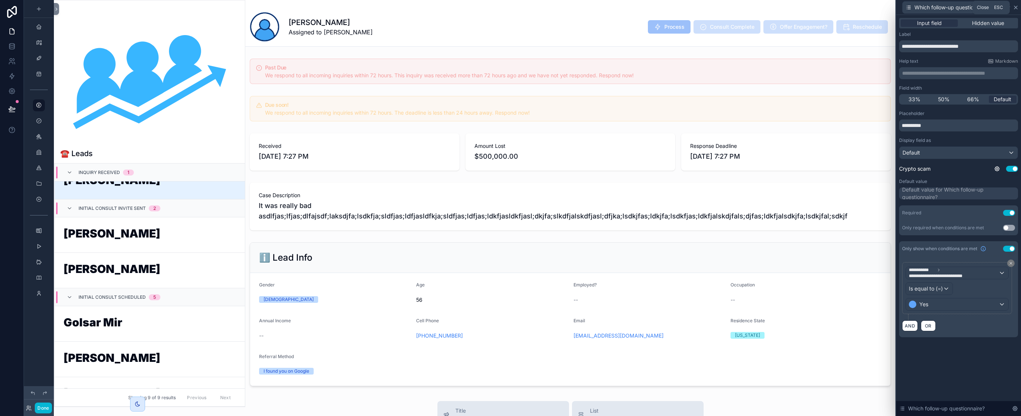
click at [1016, 8] on icon at bounding box center [1016, 7] width 6 height 6
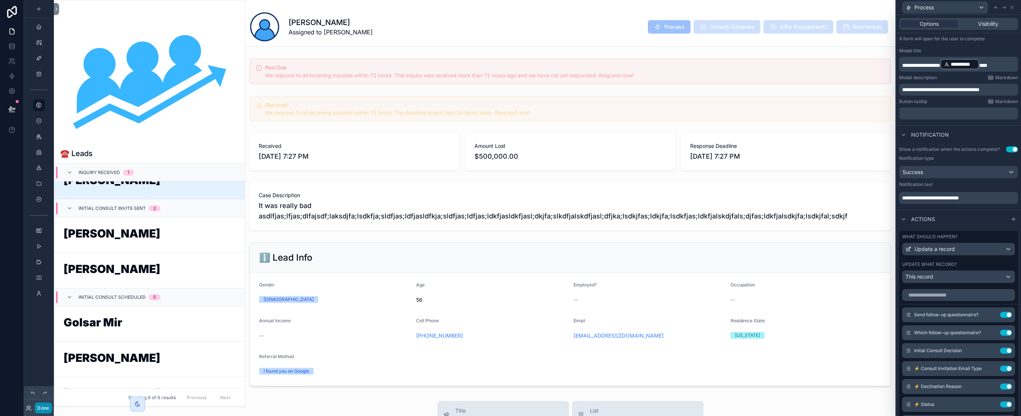
click at [43, 406] on button "Done" at bounding box center [43, 408] width 17 height 11
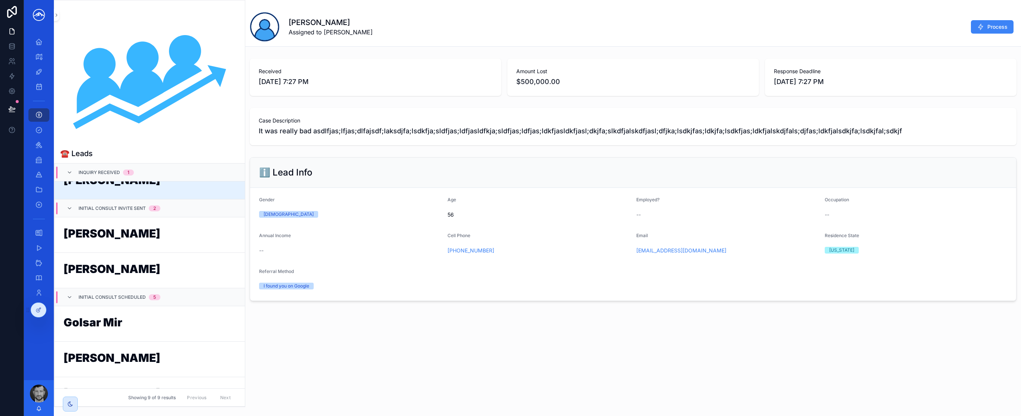
scroll to position [0, 0]
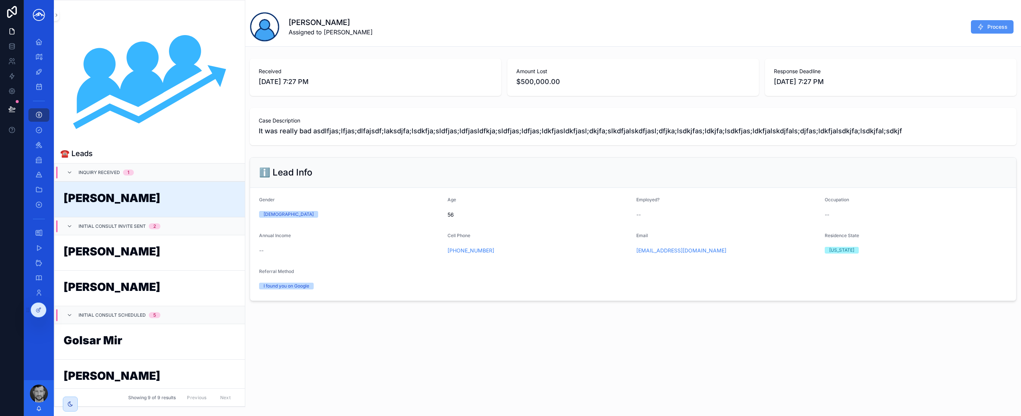
click at [980, 29] on icon "scrollable content" at bounding box center [980, 26] width 7 height 7
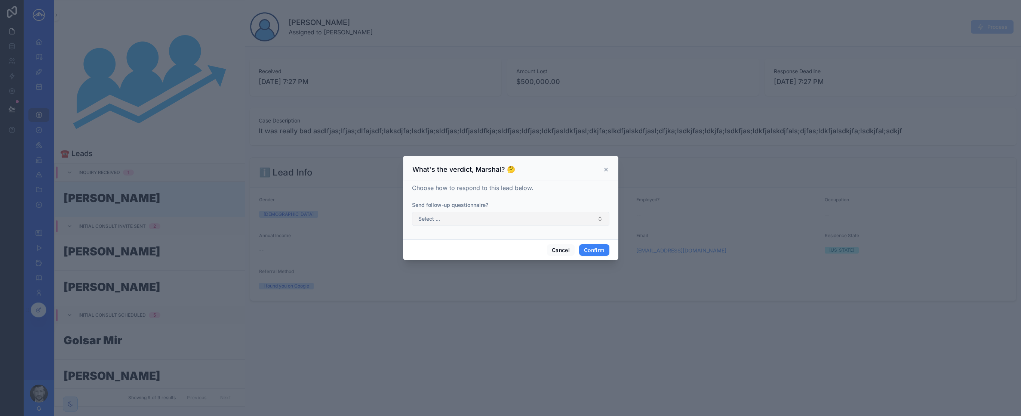
click at [551, 217] on button "Select ..." at bounding box center [510, 219] width 197 height 14
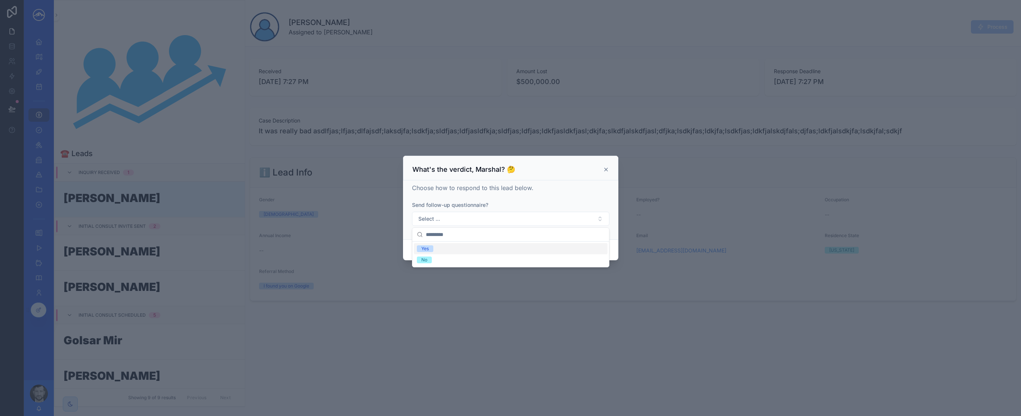
click at [517, 248] on div "Yes" at bounding box center [511, 248] width 194 height 11
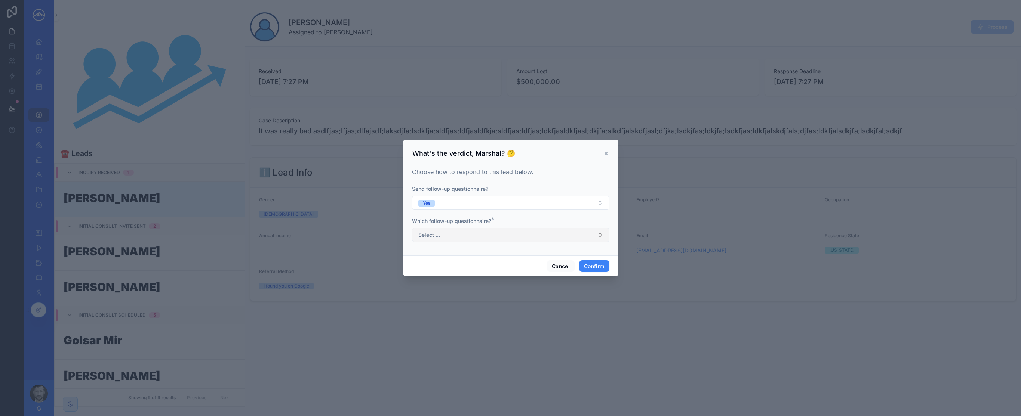
click at [525, 238] on button "Select ..." at bounding box center [510, 235] width 197 height 14
click at [509, 265] on div "Crypto scam" at bounding box center [511, 264] width 194 height 11
click at [559, 205] on button "Yes" at bounding box center [510, 203] width 197 height 14
click at [511, 255] on div "No" at bounding box center [511, 255] width 194 height 11
click at [524, 234] on button "Select ..." at bounding box center [510, 235] width 197 height 14
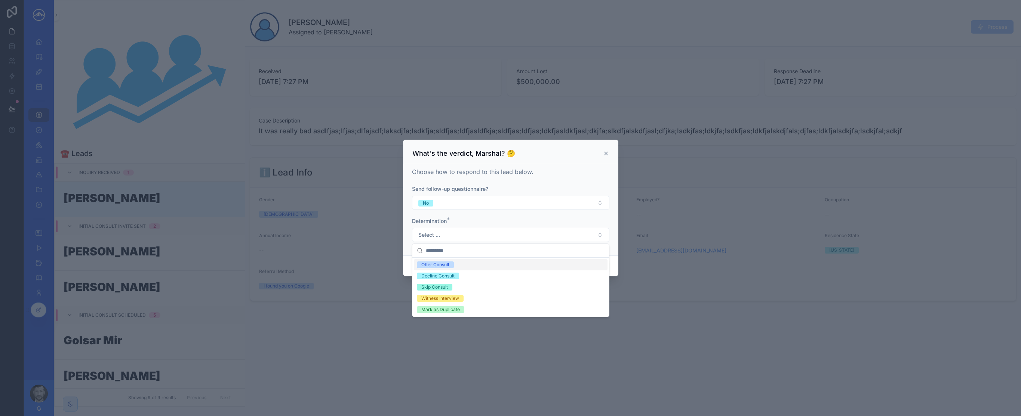
click at [542, 220] on div "Determination *" at bounding box center [510, 221] width 197 height 7
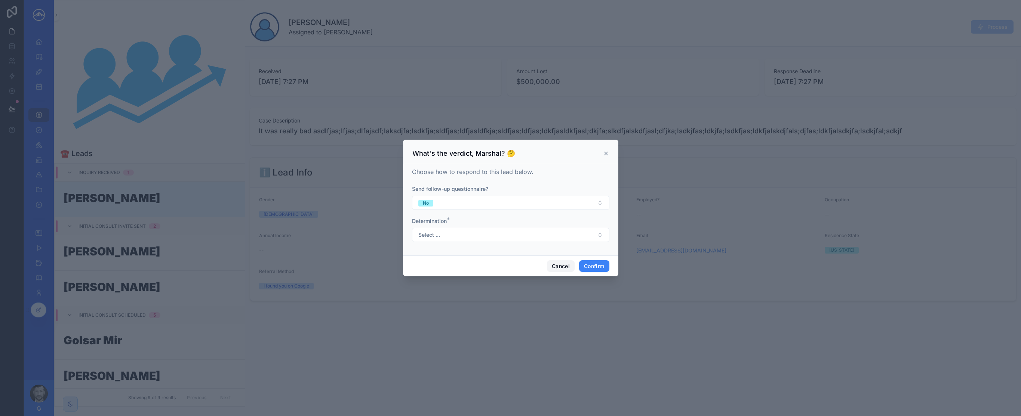
click at [566, 266] on button "Cancel" at bounding box center [561, 267] width 28 height 12
